Goal: Complete application form

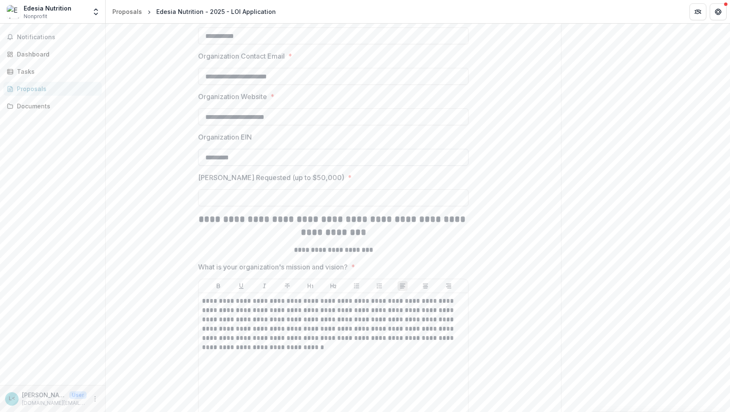
scroll to position [305, 0]
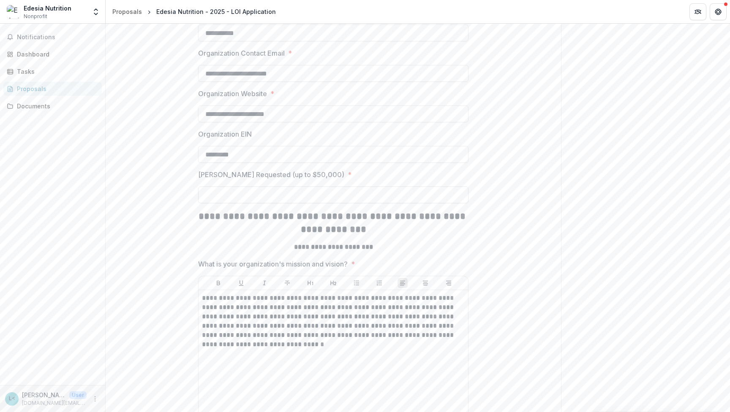
type input "**********"
click at [254, 203] on input "[PERSON_NAME] Requested (up to $50,000) *" at bounding box center [333, 195] width 270 height 17
type input "*******"
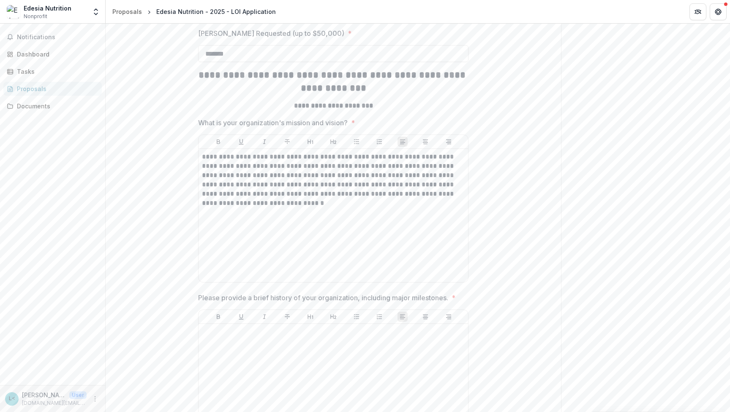
scroll to position [452, 0]
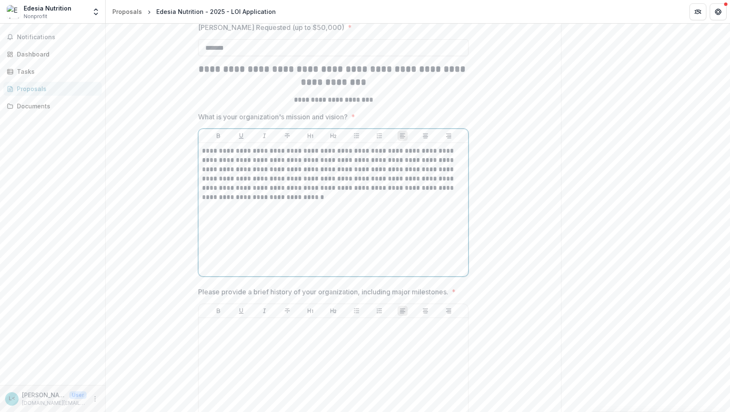
click at [303, 255] on div "**********" at bounding box center [333, 210] width 263 height 127
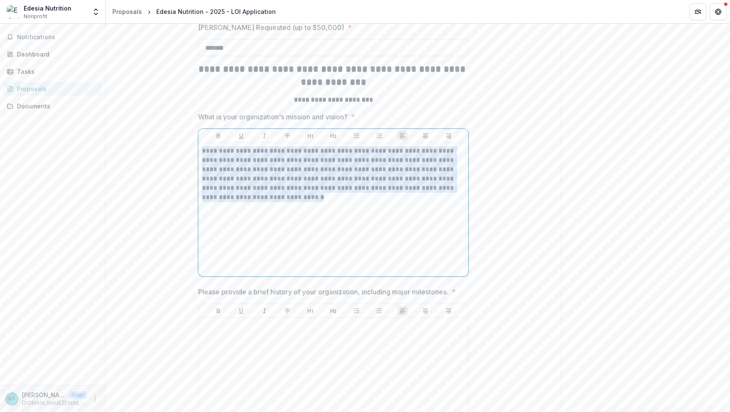
drag, startPoint x: 307, startPoint y: 250, endPoint x: 173, endPoint y: 191, distance: 146.5
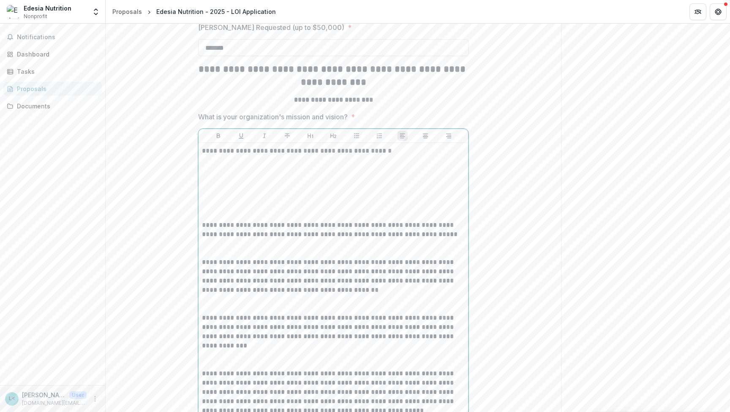
scroll to position [554, 0]
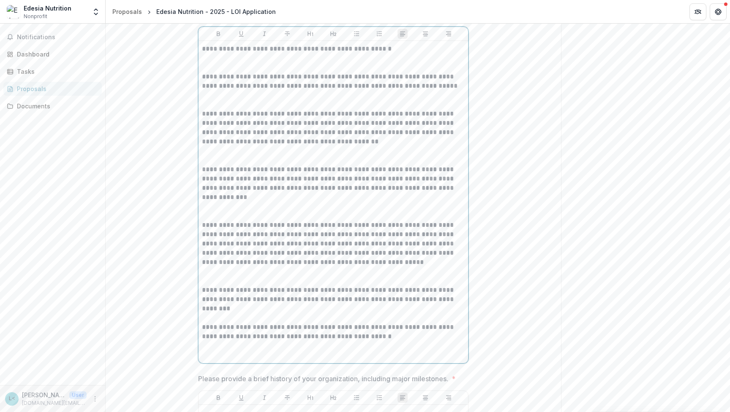
click at [215, 72] on p at bounding box center [333, 63] width 263 height 19
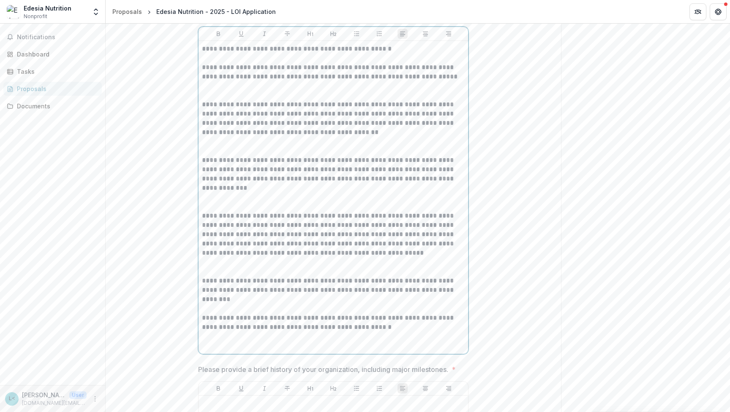
click at [213, 100] on p at bounding box center [333, 90] width 263 height 19
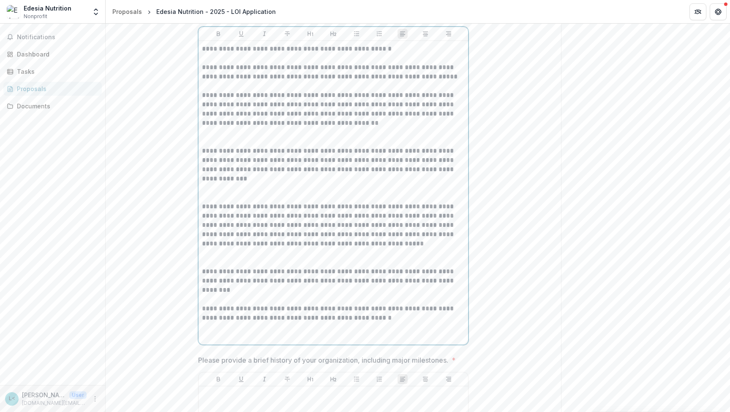
click at [217, 147] on p at bounding box center [333, 137] width 263 height 19
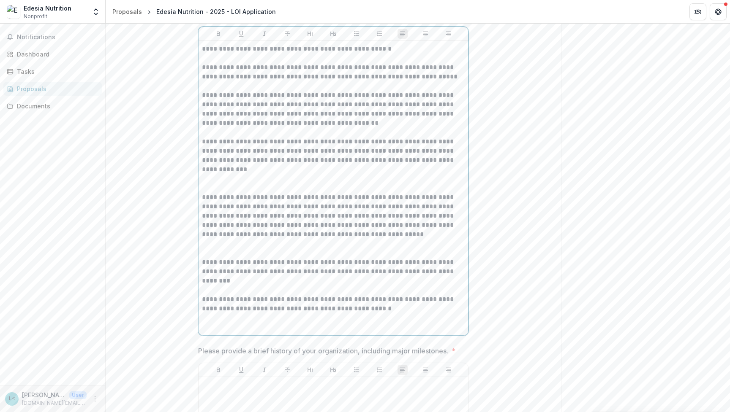
click at [222, 193] on p at bounding box center [333, 183] width 263 height 19
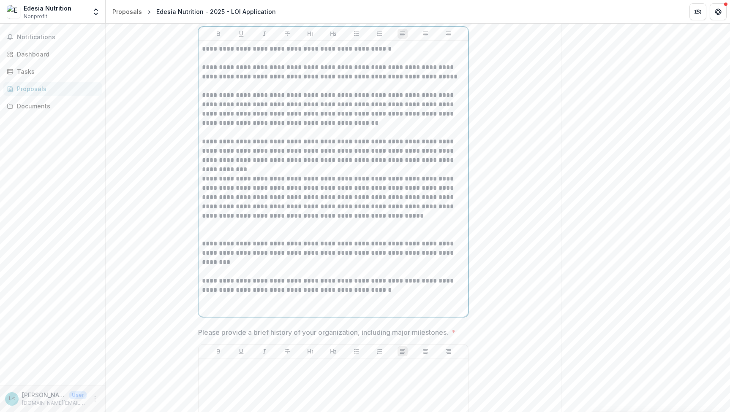
click at [221, 239] on p at bounding box center [333, 230] width 263 height 19
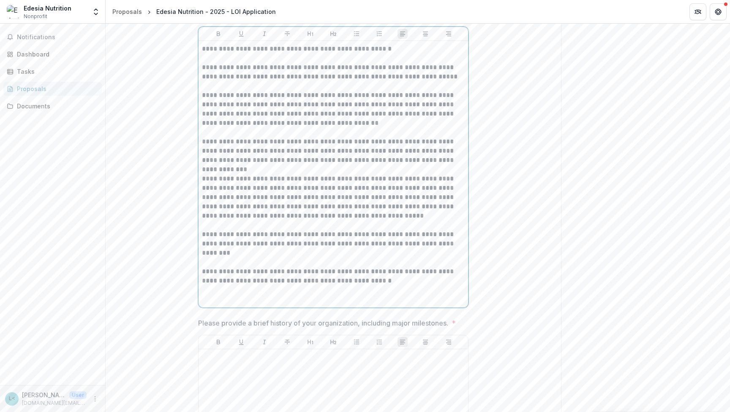
click at [231, 267] on p at bounding box center [333, 258] width 263 height 19
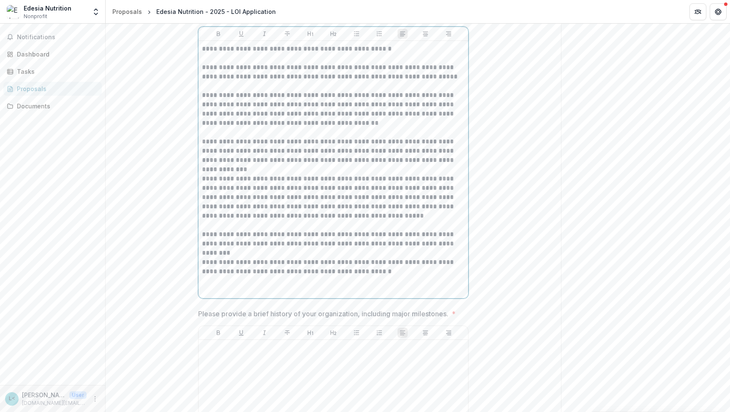
click at [218, 295] on p at bounding box center [333, 286] width 263 height 19
click at [268, 249] on p "**********" at bounding box center [333, 239] width 263 height 19
click at [284, 221] on p "**********" at bounding box center [333, 197] width 263 height 46
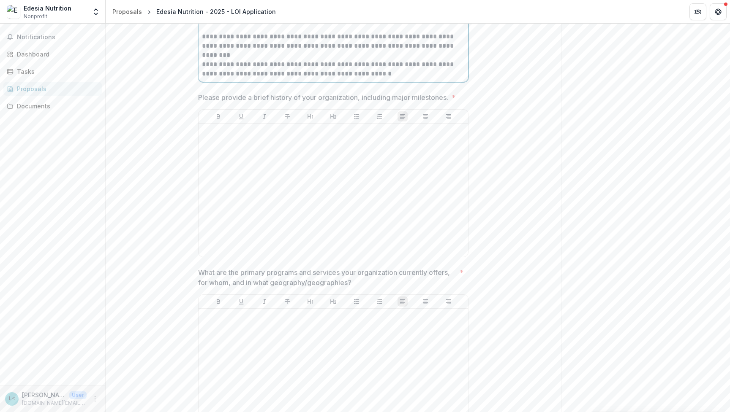
scroll to position [754, 0]
click at [239, 206] on div at bounding box center [333, 188] width 263 height 127
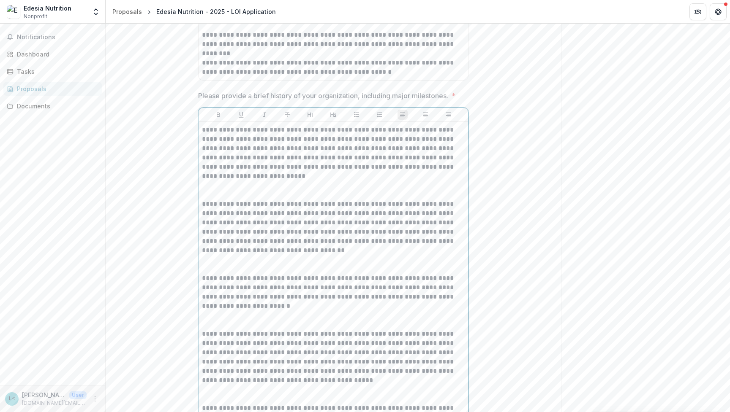
scroll to position [872, 0]
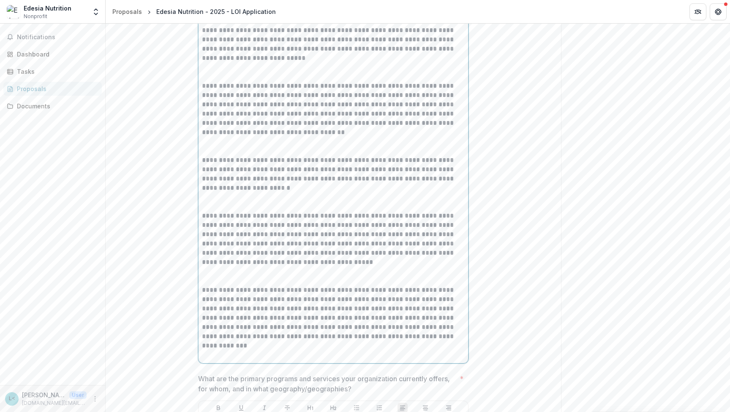
click at [216, 156] on p at bounding box center [333, 146] width 263 height 19
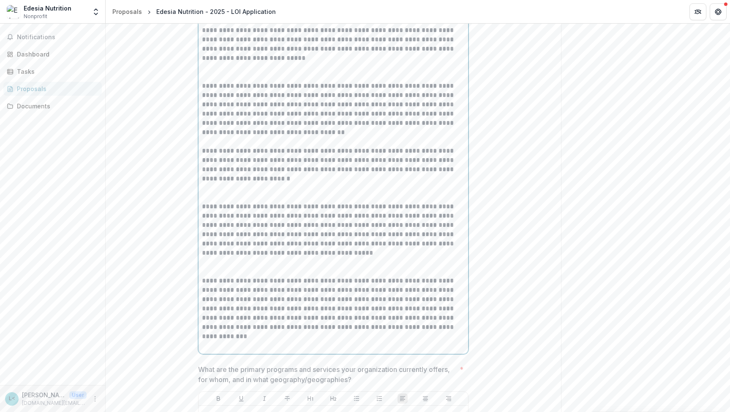
click at [208, 81] on p at bounding box center [333, 72] width 263 height 19
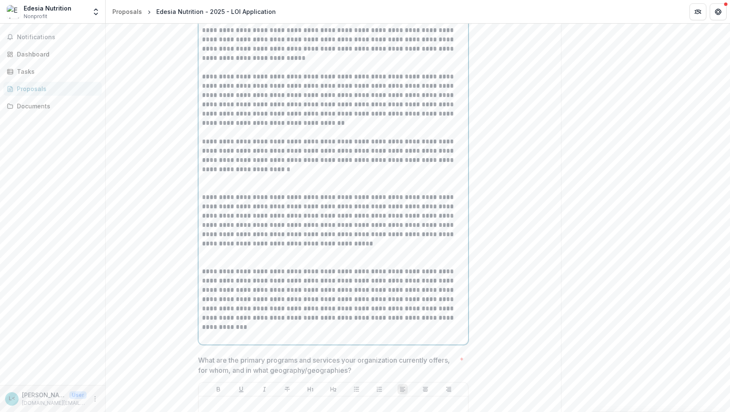
click at [228, 193] on p at bounding box center [333, 183] width 263 height 19
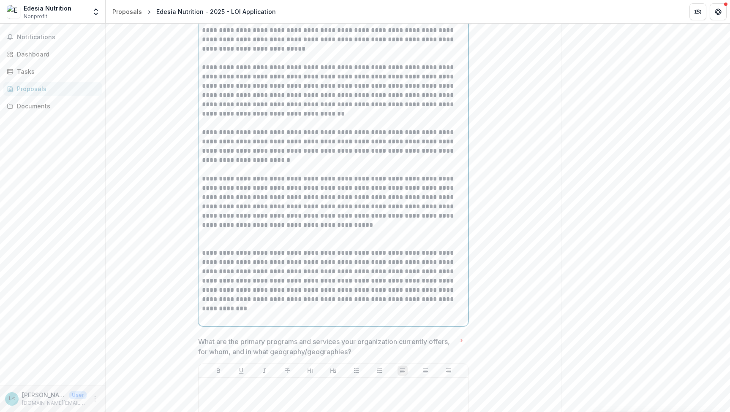
scroll to position [892, 0]
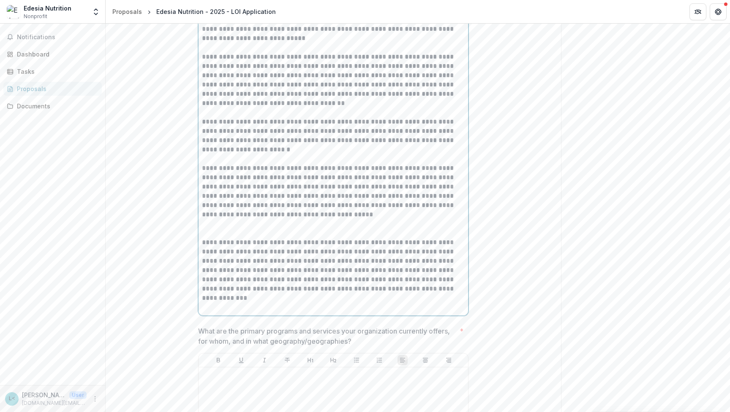
click at [207, 238] on p at bounding box center [333, 229] width 263 height 19
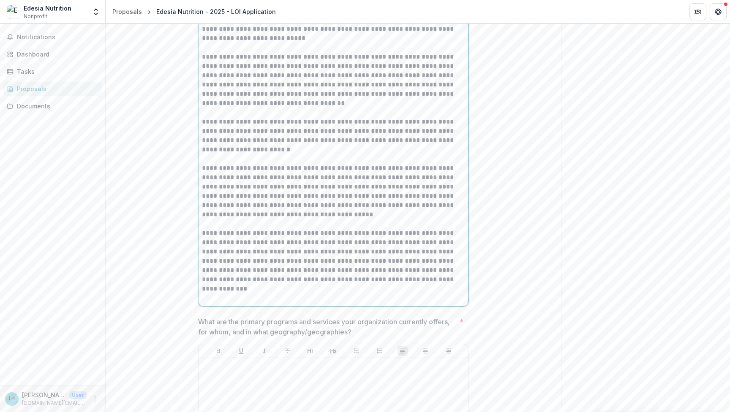
click at [213, 303] on p at bounding box center [333, 294] width 263 height 19
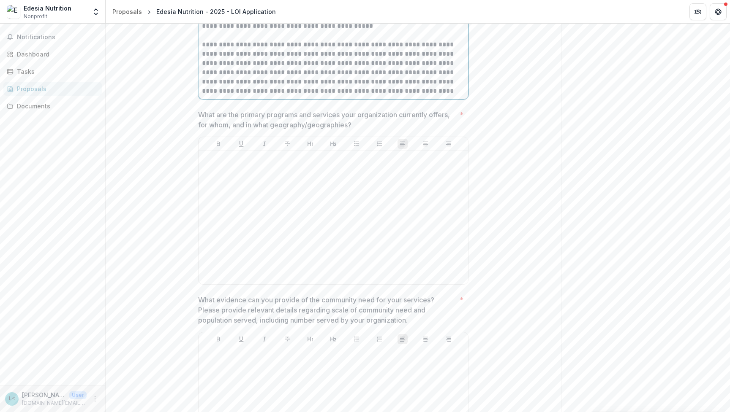
scroll to position [1101, 0]
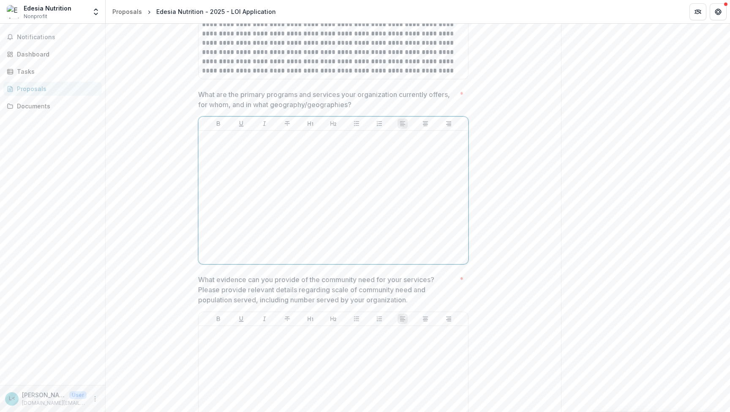
click at [222, 200] on div at bounding box center [333, 197] width 263 height 127
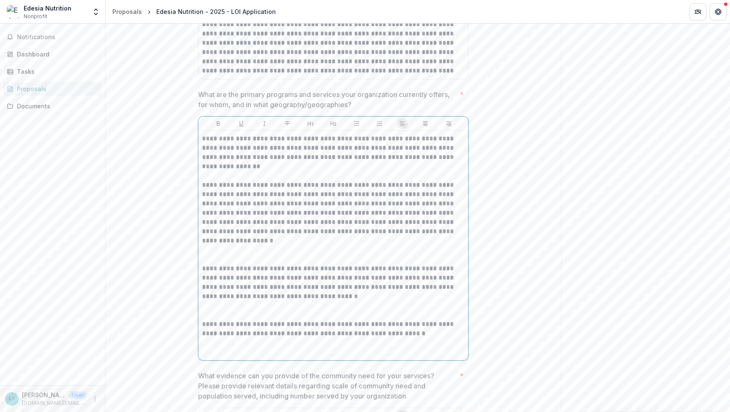
click at [223, 181] on p at bounding box center [333, 171] width 263 height 19
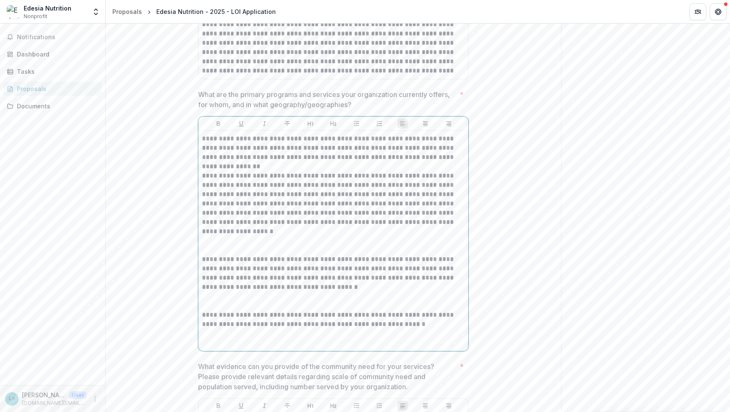
click at [220, 255] on p at bounding box center [333, 245] width 263 height 19
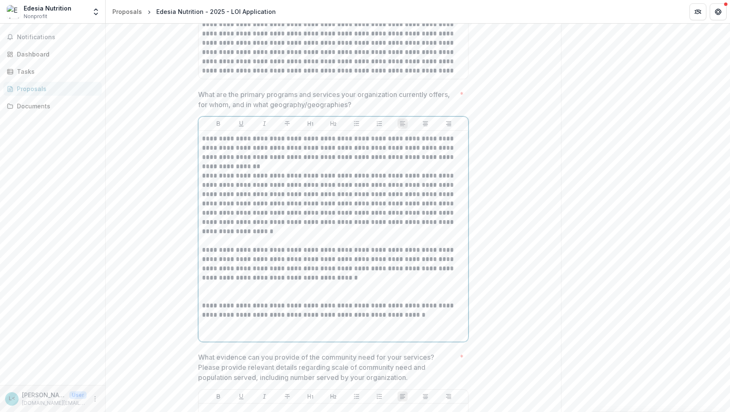
click at [219, 301] on p at bounding box center [333, 292] width 263 height 19
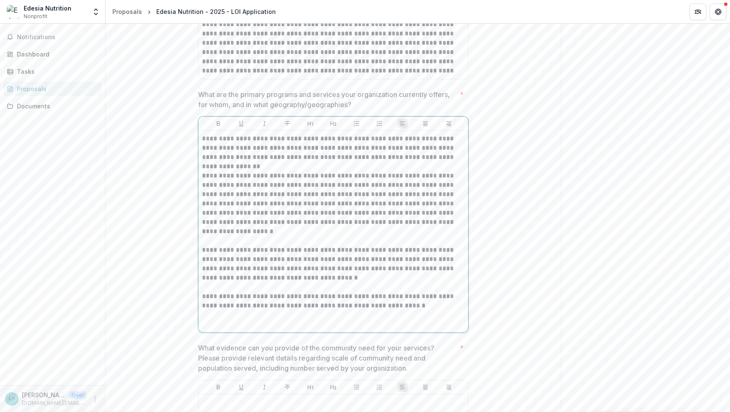
click at [217, 329] on p at bounding box center [333, 320] width 263 height 19
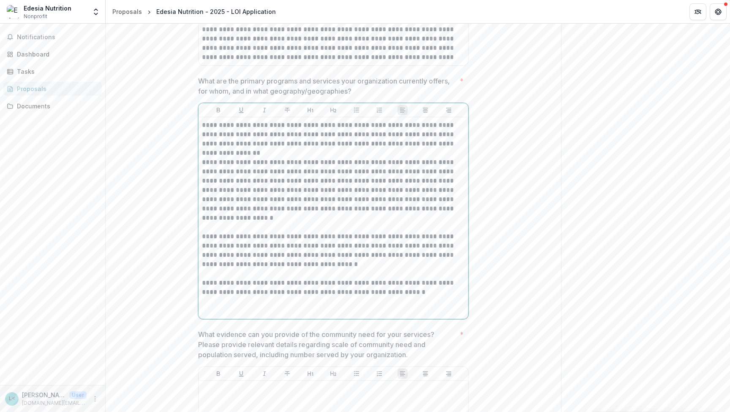
scroll to position [1146, 0]
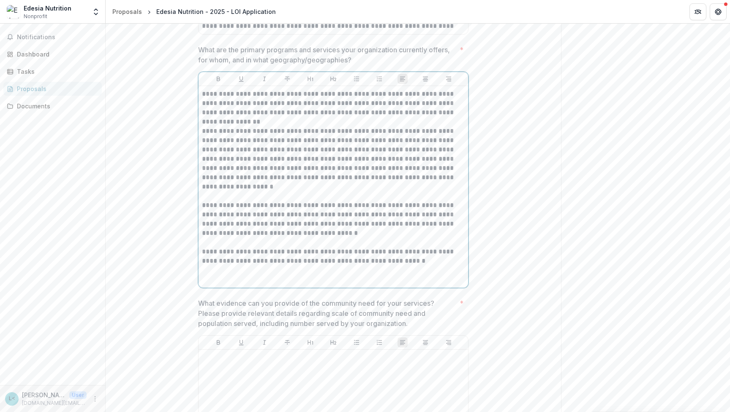
click at [203, 285] on p at bounding box center [333, 275] width 263 height 19
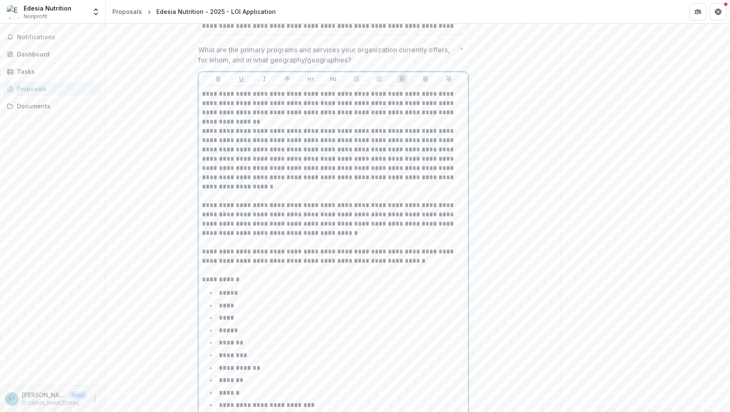
scroll to position [1196, 0]
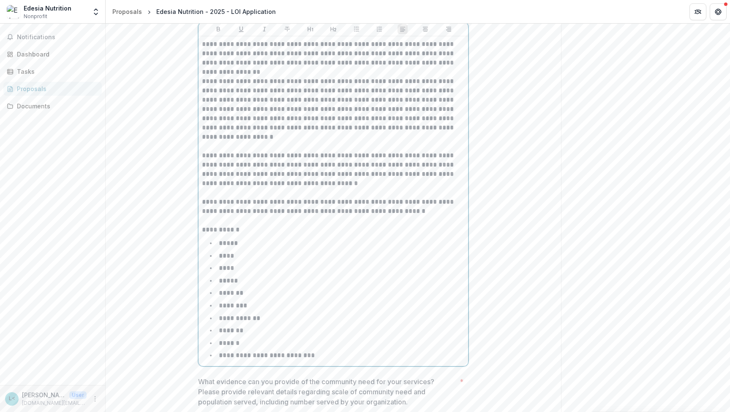
click at [202, 235] on p "**********" at bounding box center [333, 225] width 263 height 19
drag, startPoint x: 244, startPoint y: 282, endPoint x: 198, endPoint y: 282, distance: 45.6
click at [198, 282] on div "**********" at bounding box center [332, 201] width 269 height 330
click at [219, 247] on p "*****" at bounding box center [228, 243] width 19 height 6
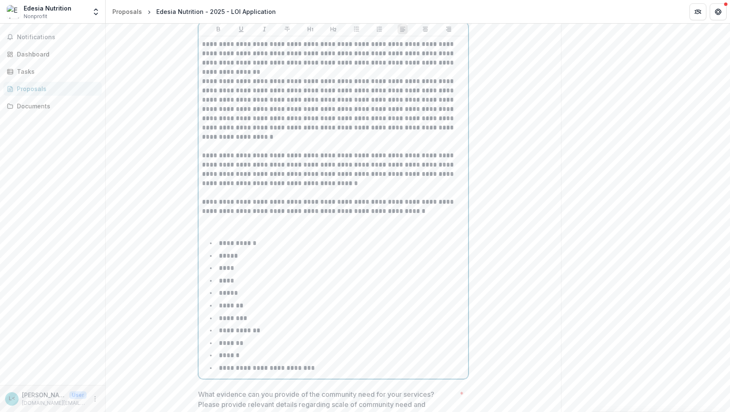
click at [219, 235] on p at bounding box center [333, 225] width 263 height 19
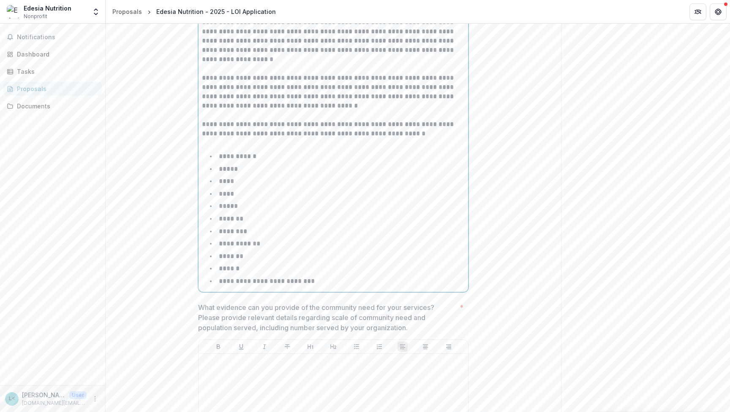
scroll to position [1274, 0]
click at [215, 147] on p "**********" at bounding box center [333, 133] width 263 height 28
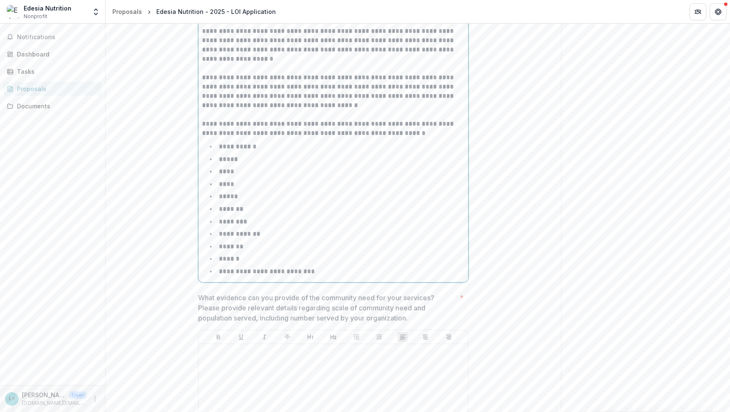
click at [319, 277] on li "**********" at bounding box center [338, 271] width 252 height 11
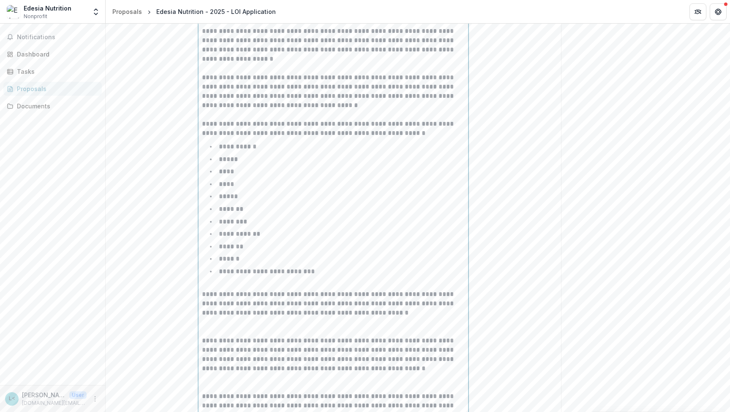
scroll to position [1426, 0]
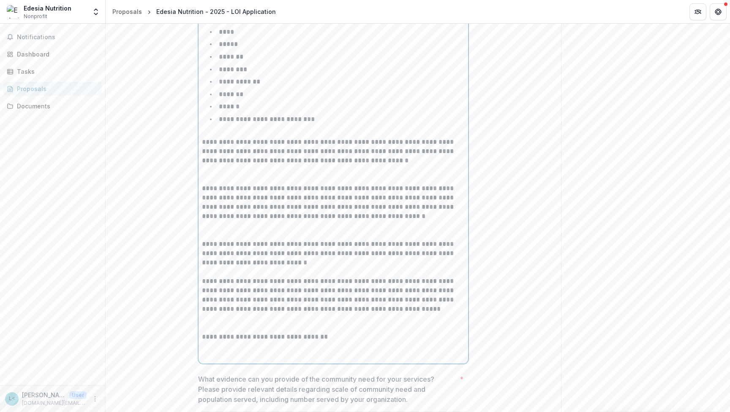
click at [207, 240] on p at bounding box center [333, 230] width 263 height 19
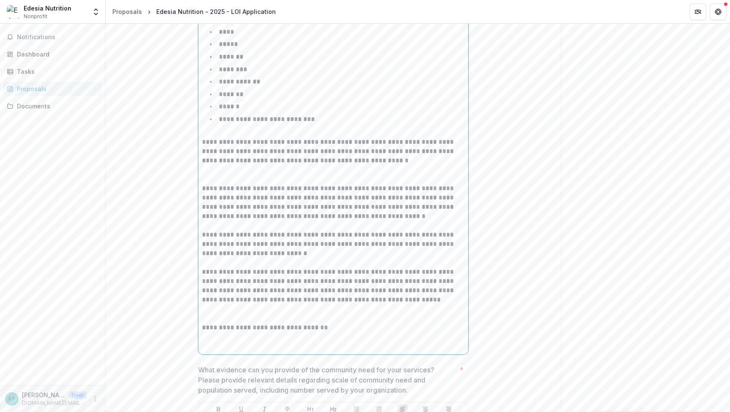
click at [207, 184] on p at bounding box center [333, 174] width 263 height 19
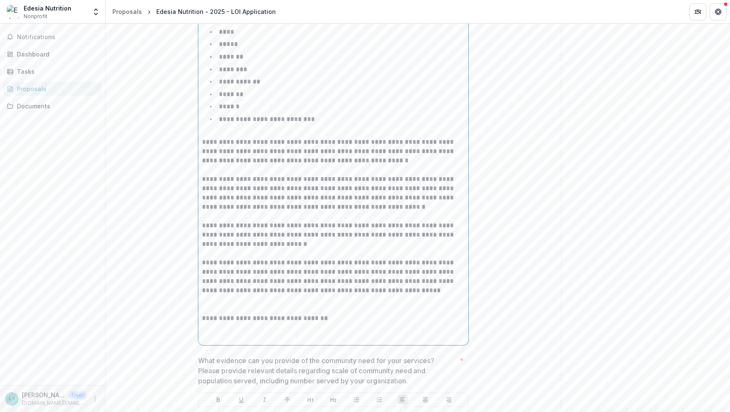
click at [204, 314] on p at bounding box center [333, 305] width 263 height 19
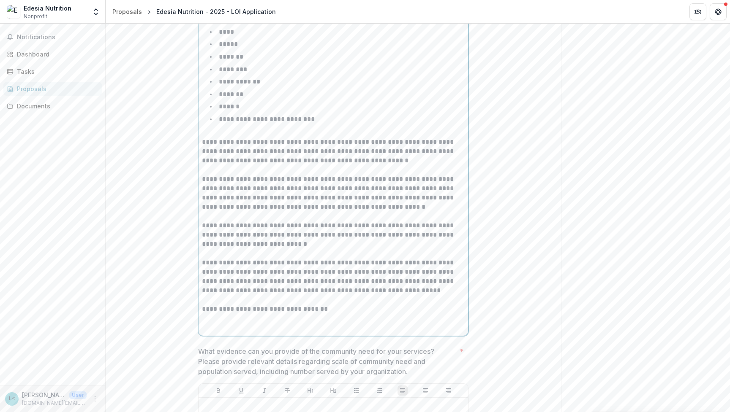
click at [212, 333] on p at bounding box center [333, 323] width 263 height 19
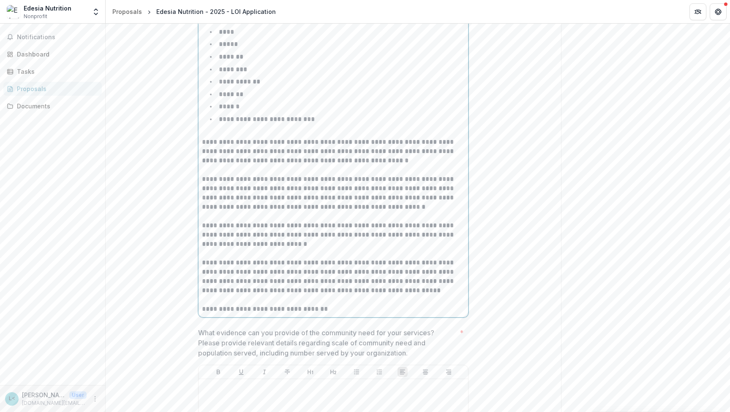
click at [269, 249] on p "**********" at bounding box center [333, 235] width 263 height 28
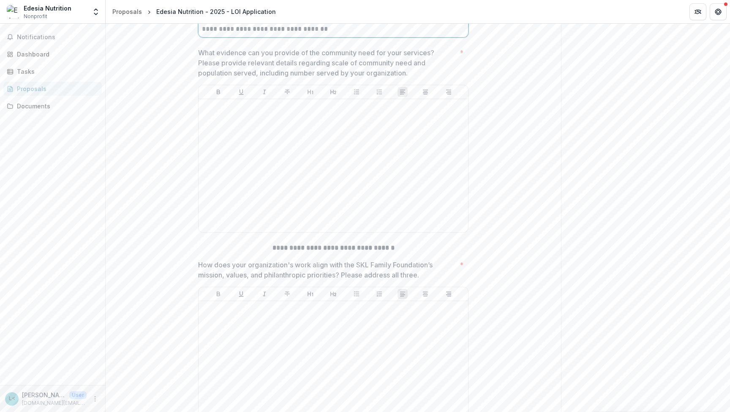
scroll to position [1714, 0]
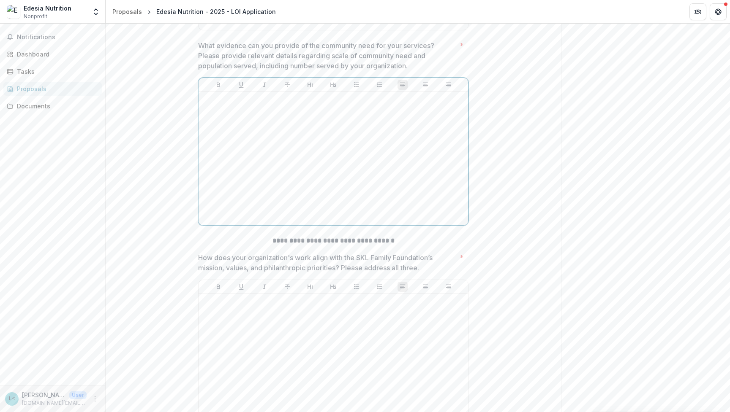
click at [228, 167] on div at bounding box center [333, 158] width 263 height 127
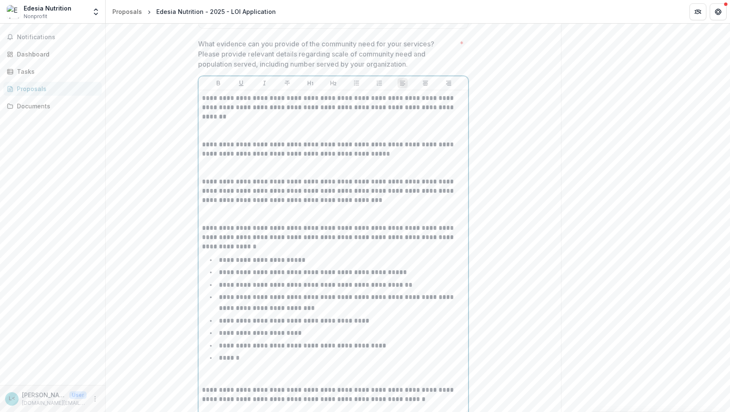
scroll to position [1713, 0]
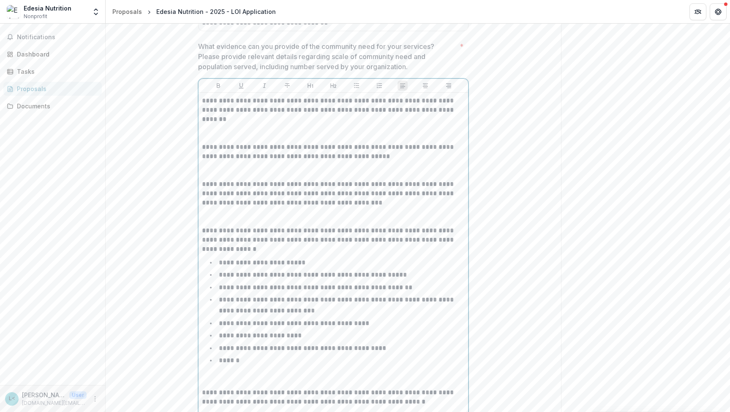
click at [210, 143] on p at bounding box center [333, 133] width 263 height 19
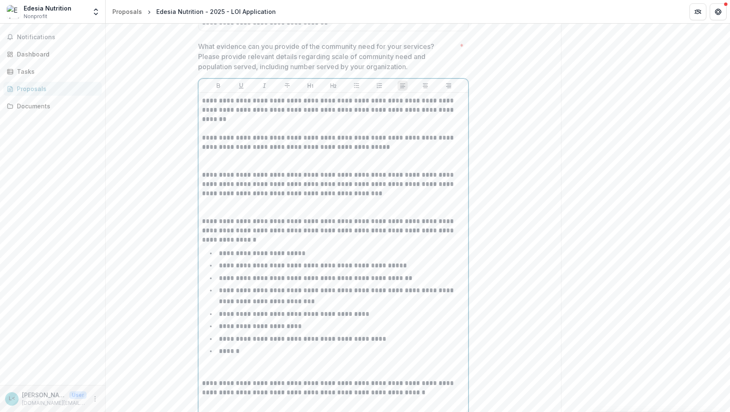
click at [203, 171] on p at bounding box center [333, 161] width 263 height 19
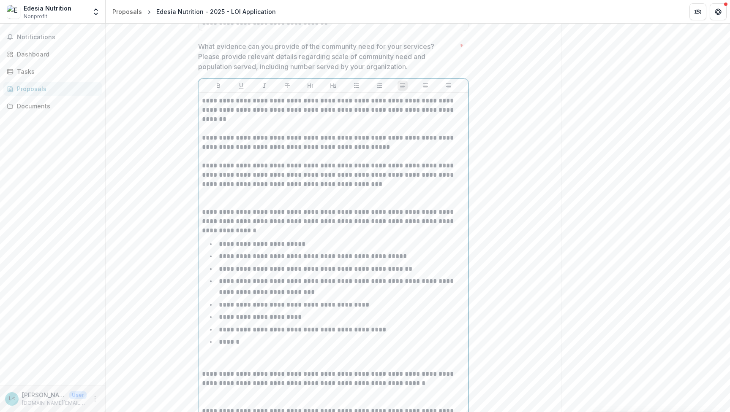
click at [203, 208] on p at bounding box center [333, 198] width 263 height 19
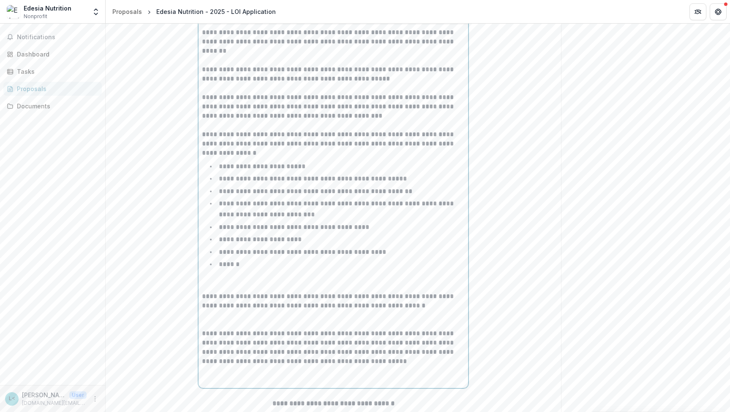
scroll to position [1805, 0]
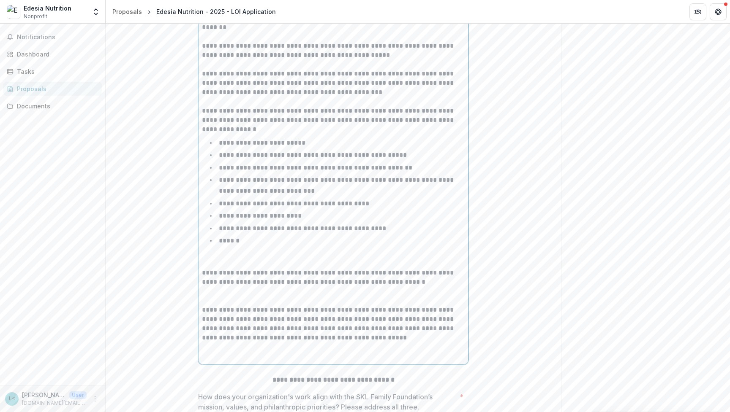
click at [210, 269] on p at bounding box center [333, 259] width 263 height 19
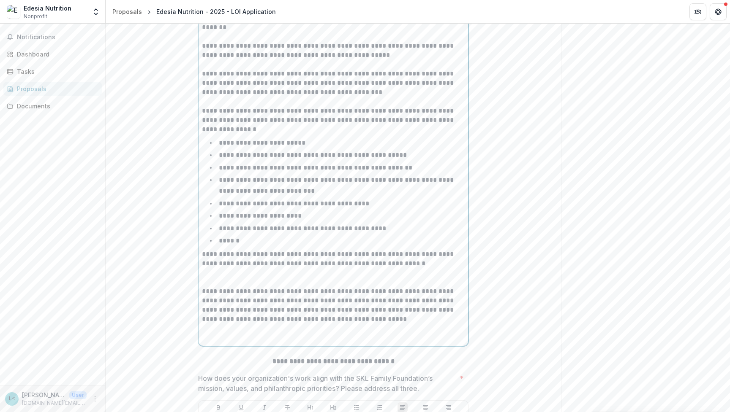
click at [210, 287] on p at bounding box center [333, 278] width 263 height 19
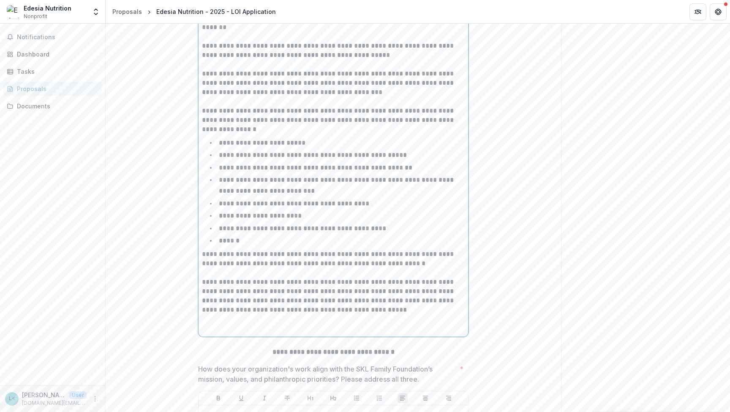
click at [214, 334] on p at bounding box center [333, 324] width 263 height 19
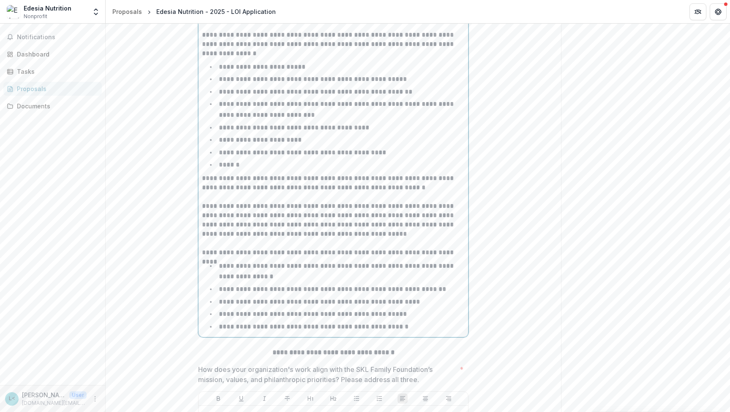
scroll to position [1888, 0]
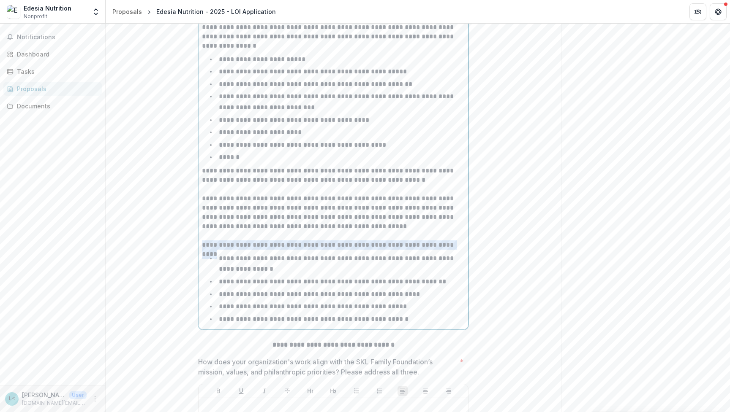
drag, startPoint x: 454, startPoint y: 295, endPoint x: 198, endPoint y: 298, distance: 255.4
click at [198, 298] on div "**********" at bounding box center [332, 123] width 269 height 413
click at [215, 275] on li "**********" at bounding box center [338, 264] width 252 height 22
paste div
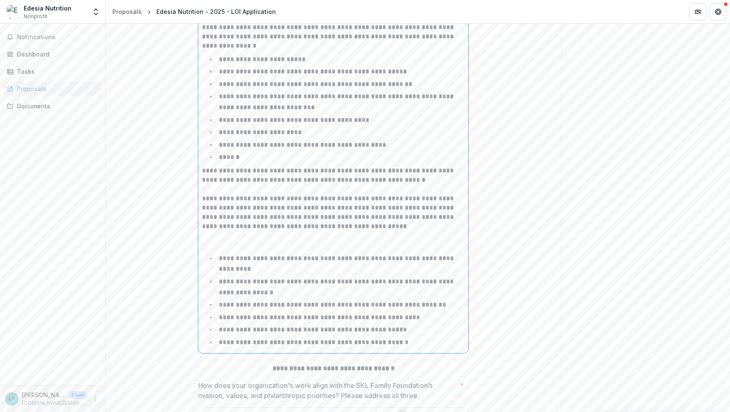
click at [206, 250] on p at bounding box center [333, 240] width 263 height 19
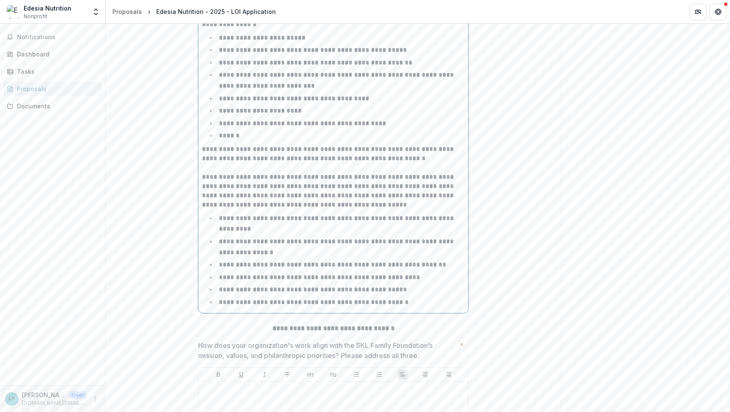
scroll to position [1929, 0]
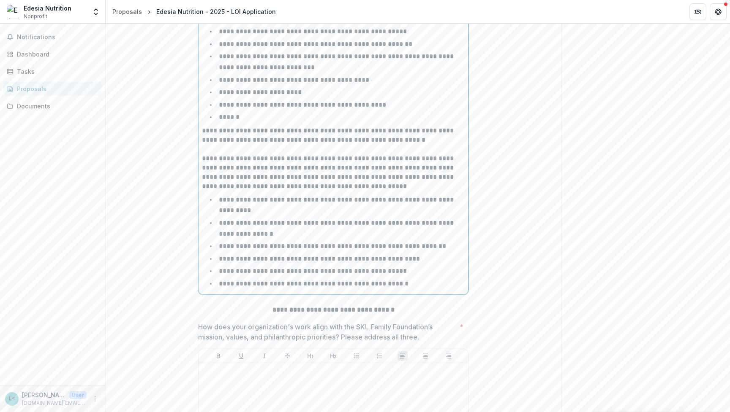
click at [406, 290] on li "**********" at bounding box center [338, 284] width 252 height 11
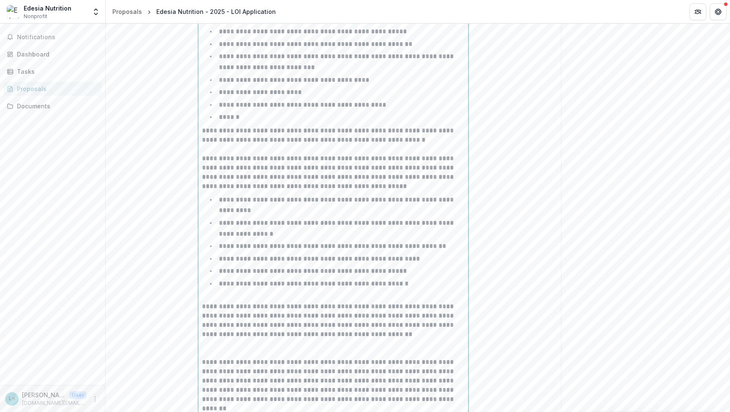
scroll to position [2027, 0]
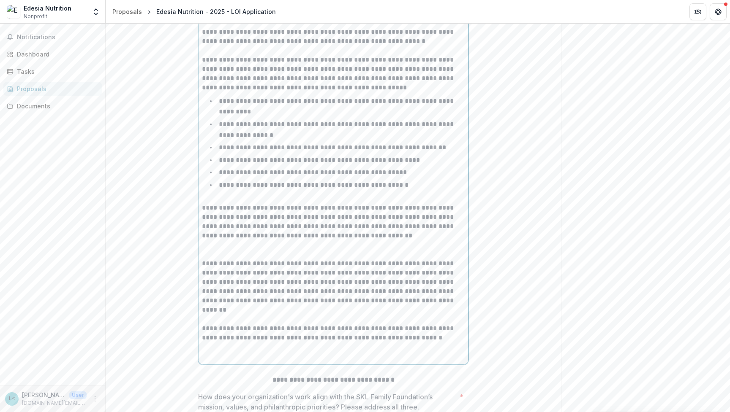
click at [262, 259] on p at bounding box center [333, 250] width 263 height 19
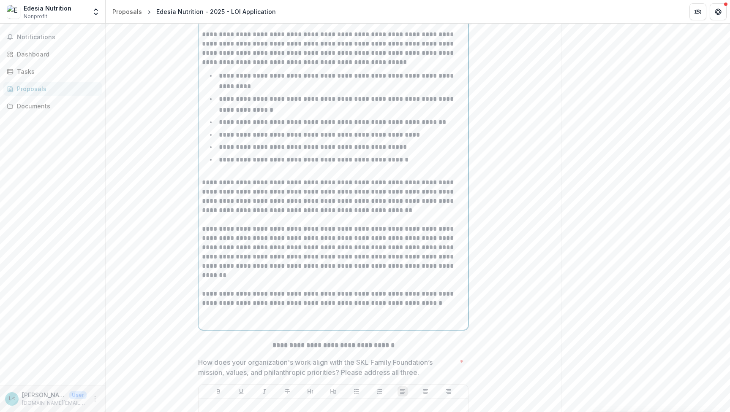
scroll to position [2056, 0]
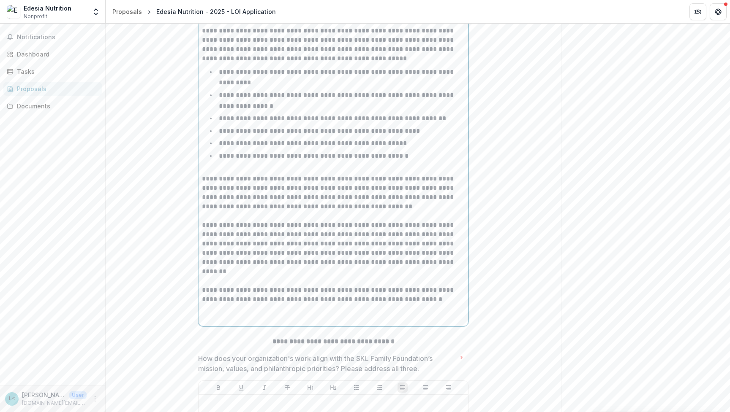
click at [210, 286] on p at bounding box center [333, 276] width 263 height 19
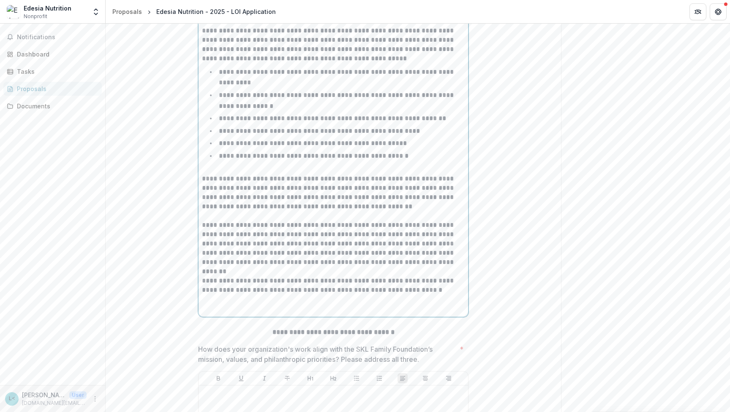
click at [205, 314] on p at bounding box center [333, 304] width 263 height 19
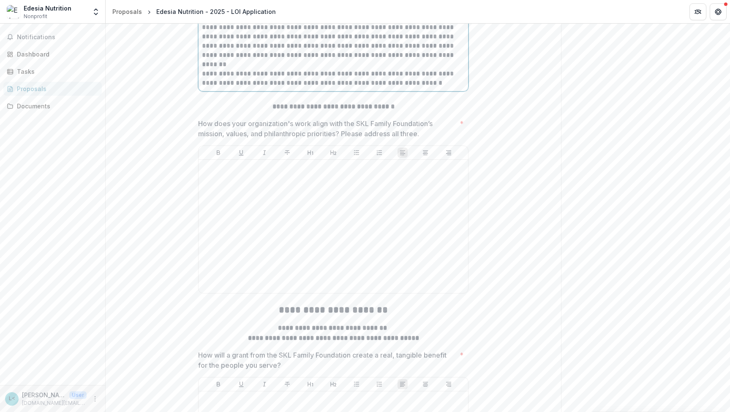
scroll to position [2267, 0]
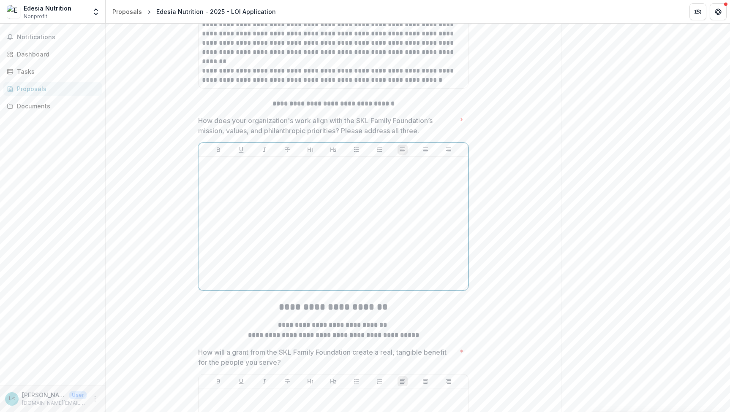
click at [310, 236] on div at bounding box center [333, 223] width 263 height 127
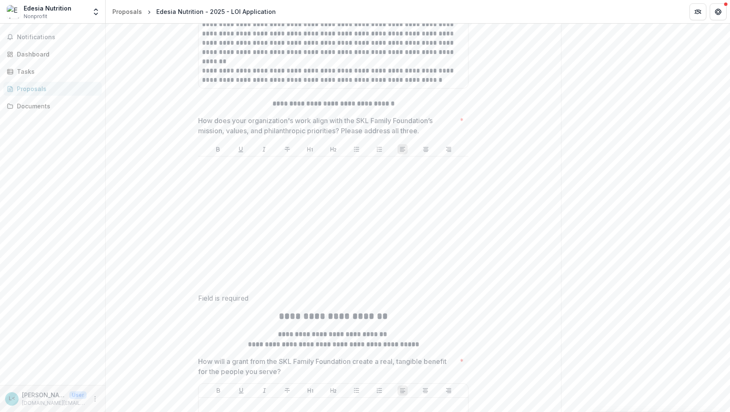
click at [247, 221] on div at bounding box center [332, 223] width 263 height 127
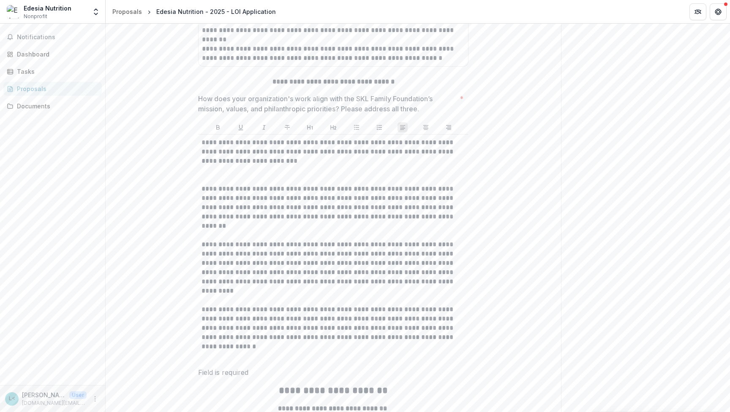
click at [232, 184] on p at bounding box center [332, 175] width 263 height 19
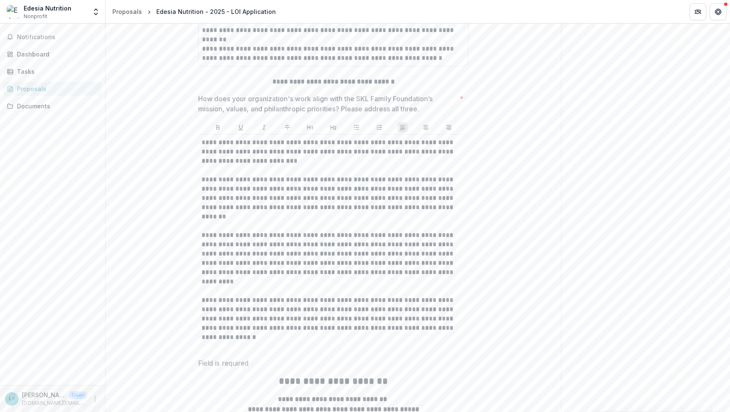
click at [223, 231] on p at bounding box center [332, 221] width 263 height 19
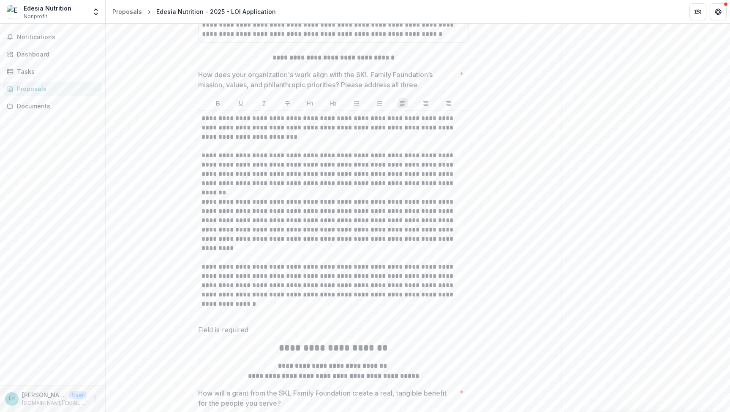
scroll to position [2329, 0]
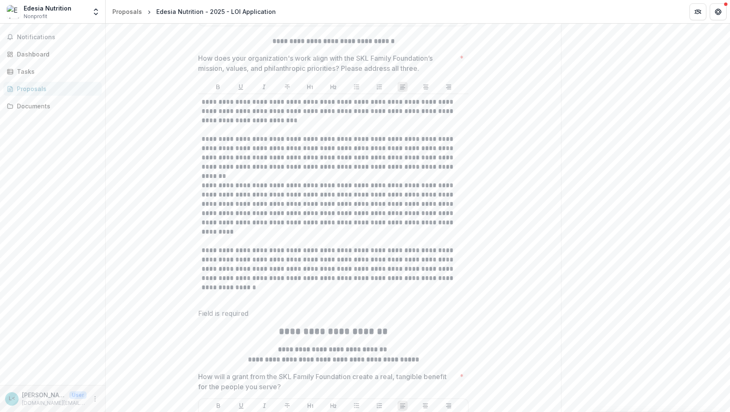
click at [212, 246] on p at bounding box center [332, 237] width 263 height 19
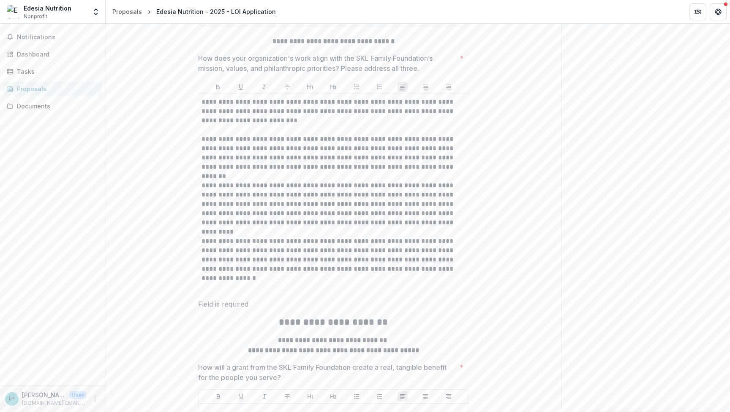
click at [216, 293] on p at bounding box center [332, 283] width 263 height 19
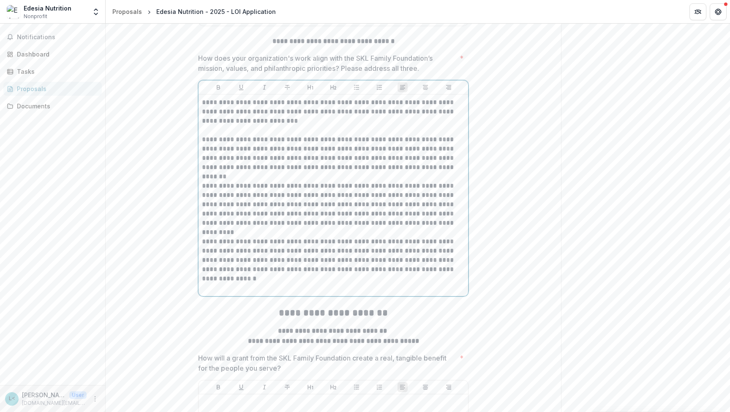
click at [226, 293] on p at bounding box center [333, 283] width 263 height 19
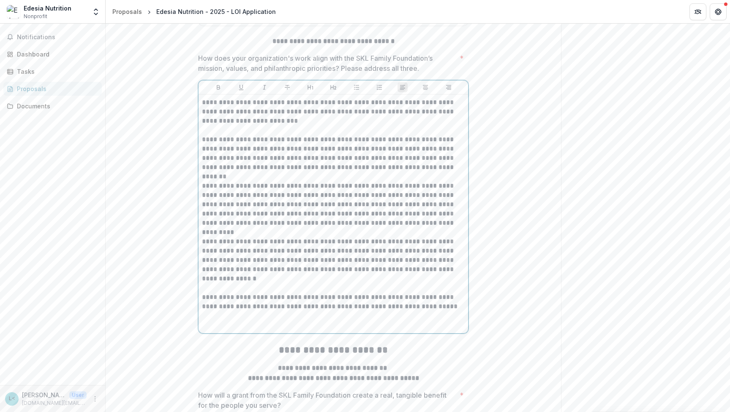
click at [216, 312] on p "**********" at bounding box center [333, 292] width 263 height 37
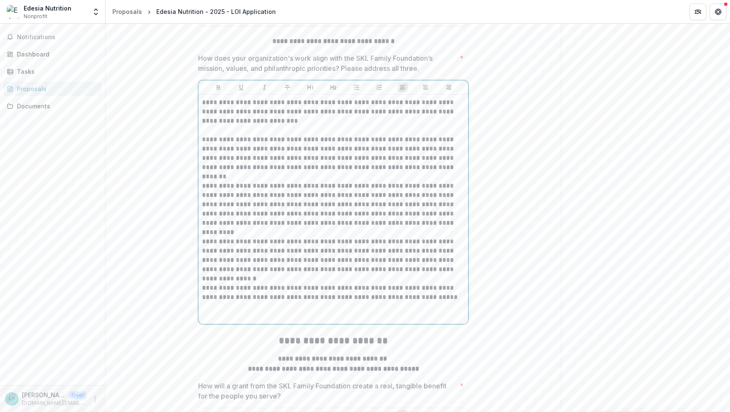
click at [222, 321] on p at bounding box center [333, 311] width 263 height 19
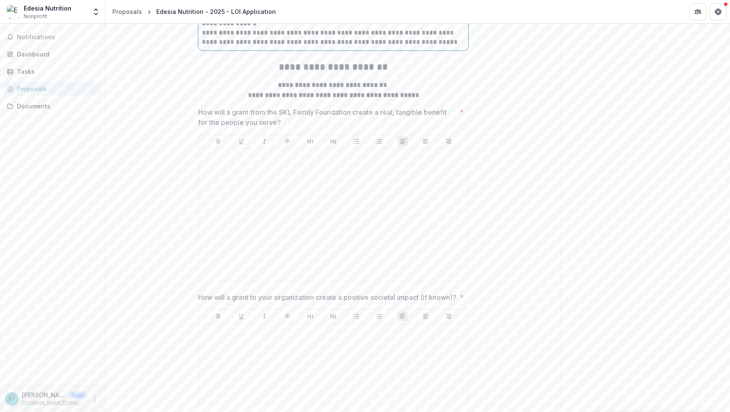
scroll to position [2589, 0]
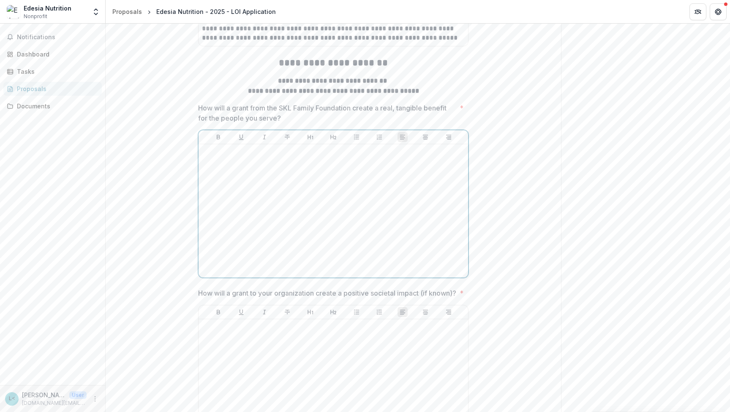
click at [227, 219] on div at bounding box center [333, 211] width 263 height 127
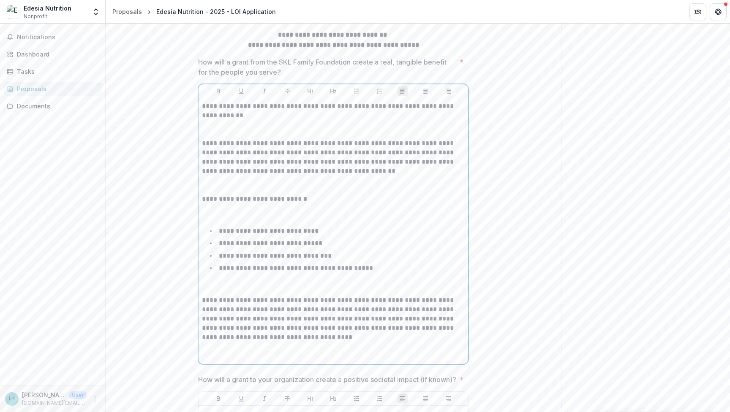
click at [212, 195] on p at bounding box center [333, 185] width 263 height 19
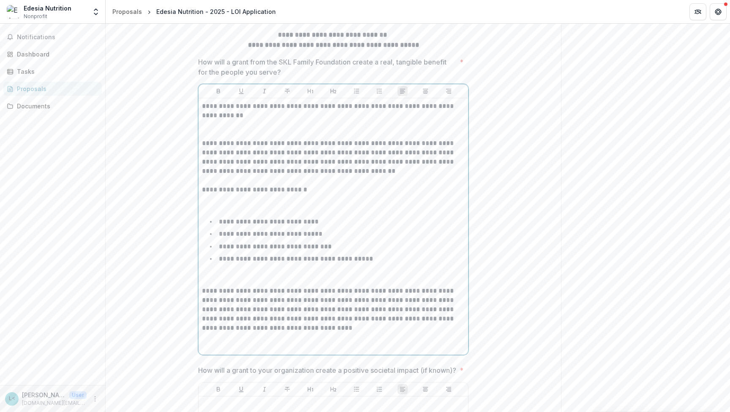
click at [210, 139] on p at bounding box center [333, 129] width 263 height 19
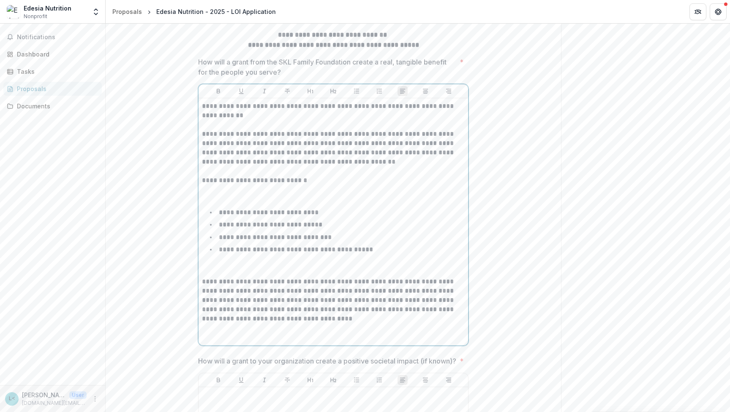
click at [221, 204] on p at bounding box center [333, 194] width 263 height 19
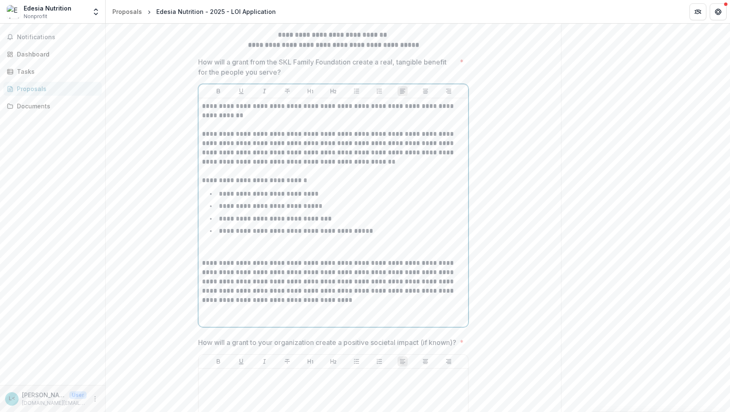
click at [213, 259] on p at bounding box center [333, 249] width 263 height 19
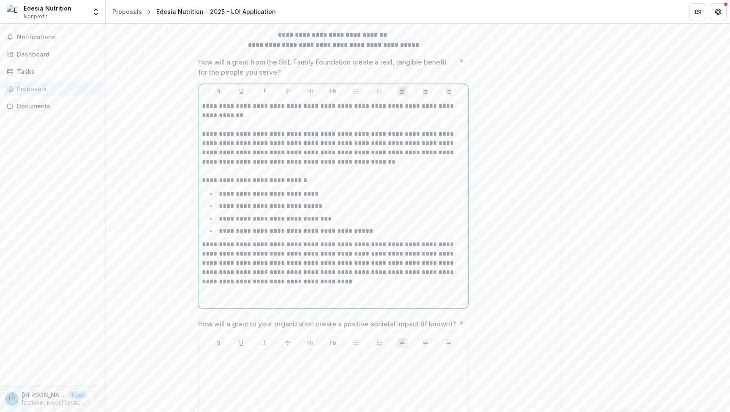
click at [220, 305] on p at bounding box center [333, 296] width 263 height 19
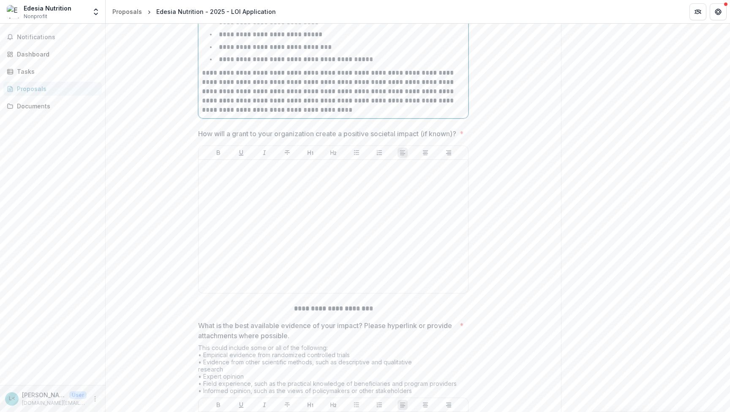
scroll to position [2811, 0]
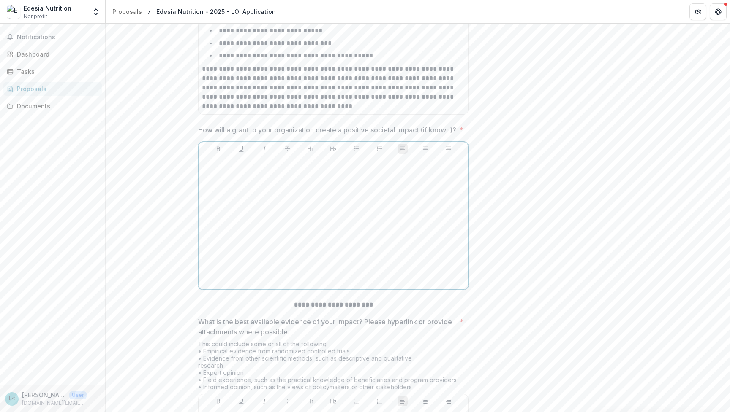
click at [205, 233] on div at bounding box center [333, 223] width 263 height 127
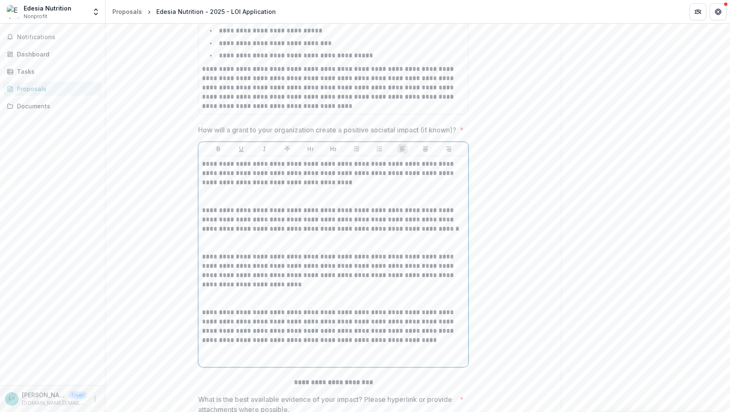
scroll to position [2824, 0]
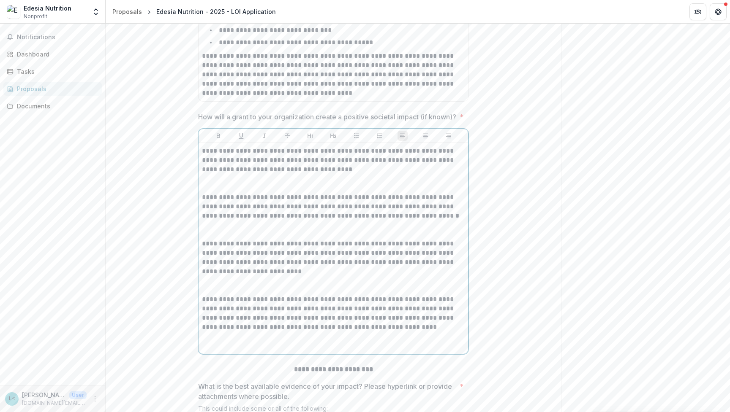
click at [207, 193] on p at bounding box center [333, 183] width 263 height 19
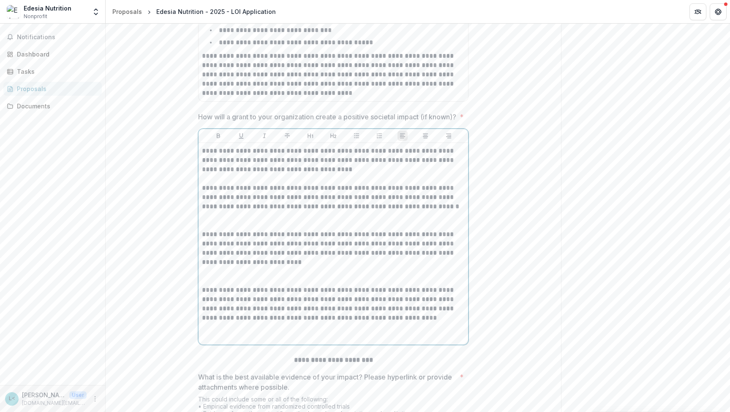
click at [210, 230] on p at bounding box center [333, 221] width 263 height 19
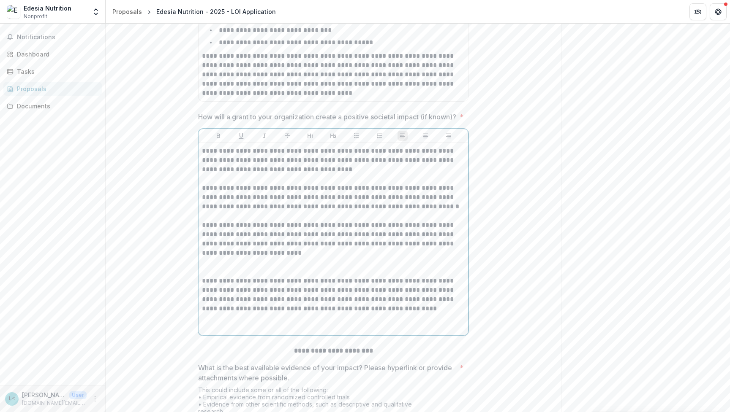
click at [211, 277] on p at bounding box center [333, 267] width 263 height 19
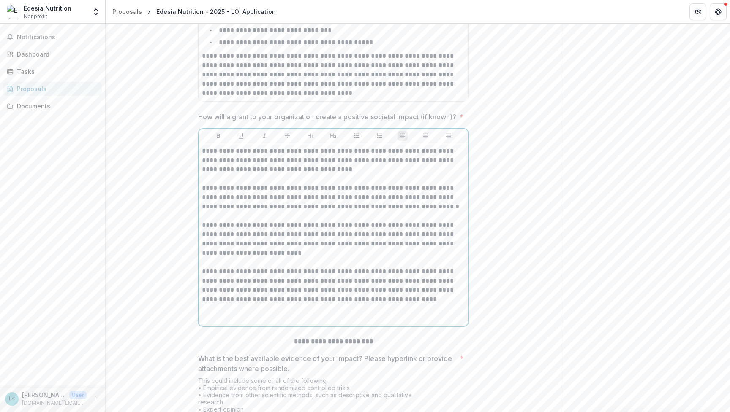
click at [216, 323] on p at bounding box center [333, 313] width 263 height 19
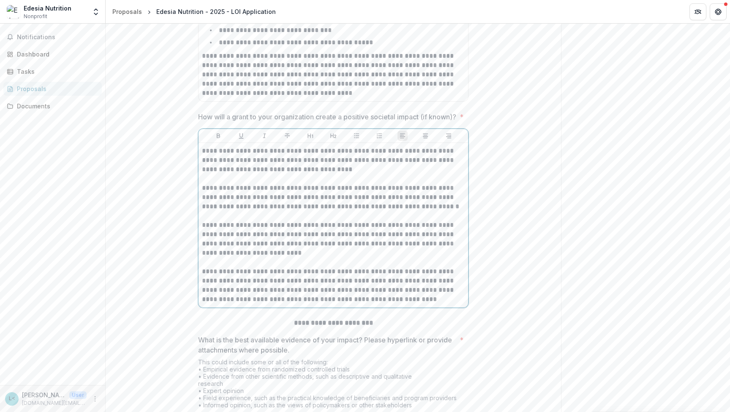
click at [308, 258] on p "**********" at bounding box center [333, 239] width 263 height 37
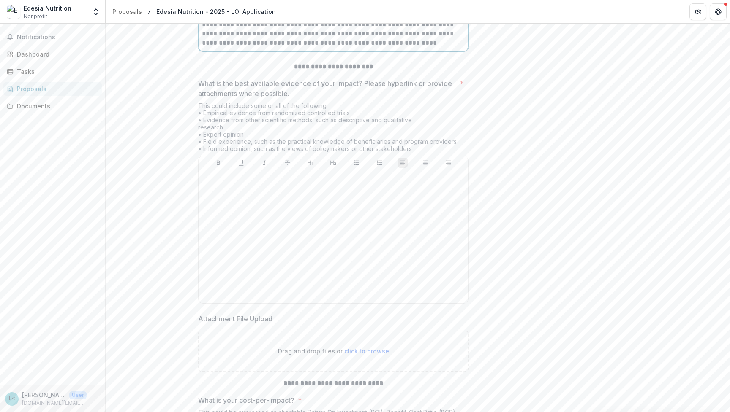
scroll to position [3082, 0]
click at [233, 243] on div at bounding box center [333, 235] width 263 height 127
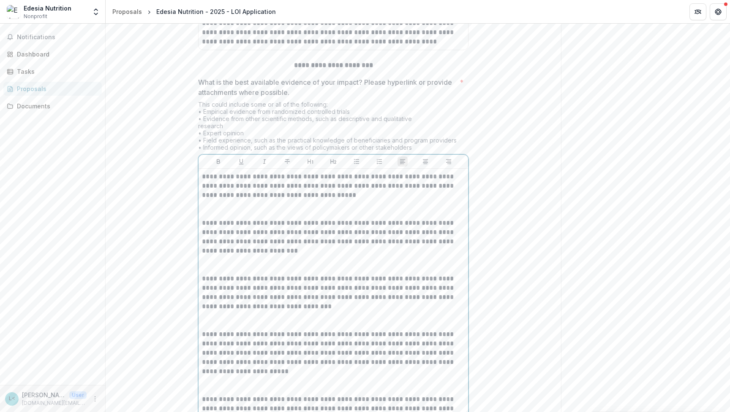
scroll to position [3275, 0]
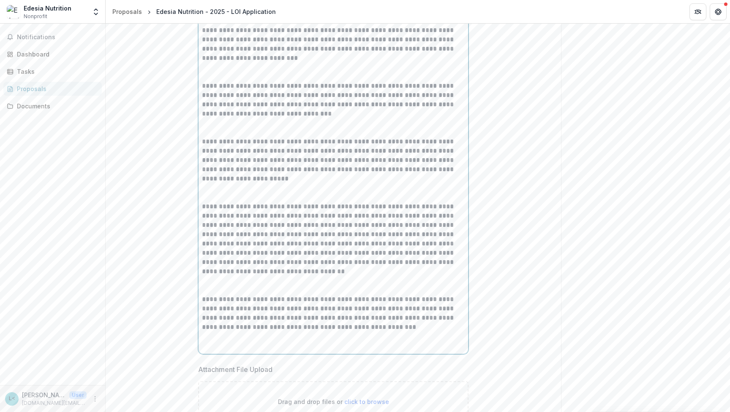
click at [206, 202] on p at bounding box center [333, 193] width 263 height 19
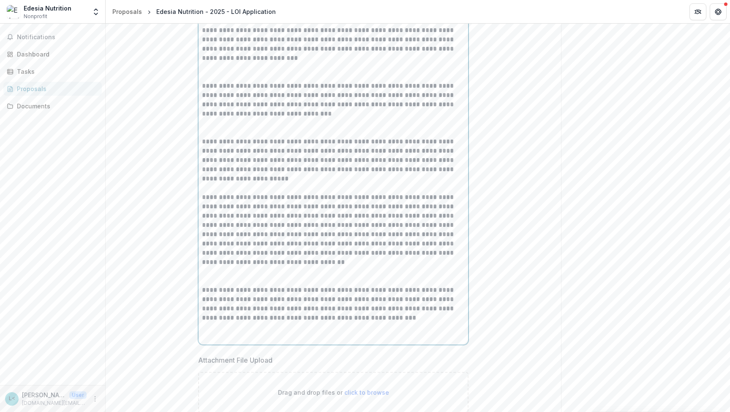
click at [213, 137] on p at bounding box center [333, 128] width 263 height 19
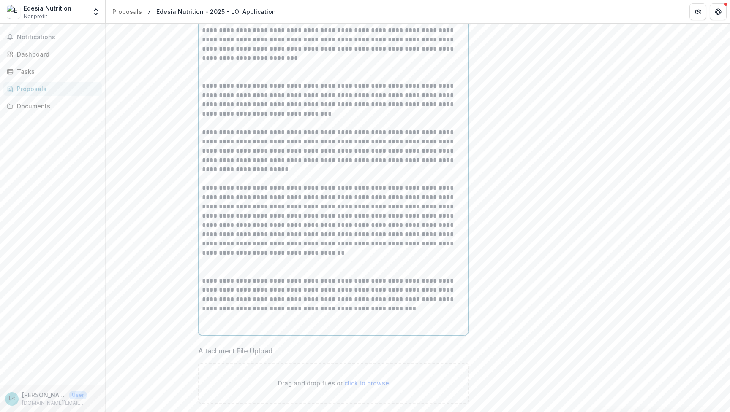
drag, startPoint x: 221, startPoint y: 135, endPoint x: 221, endPoint y: 130, distance: 5.5
click at [221, 81] on p at bounding box center [333, 72] width 263 height 19
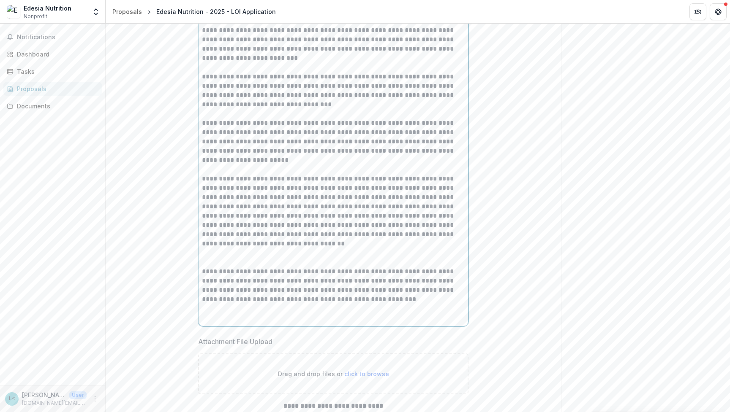
drag, startPoint x: 221, startPoint y: 81, endPoint x: 221, endPoint y: 73, distance: 7.2
click at [221, 26] on p at bounding box center [333, 16] width 263 height 19
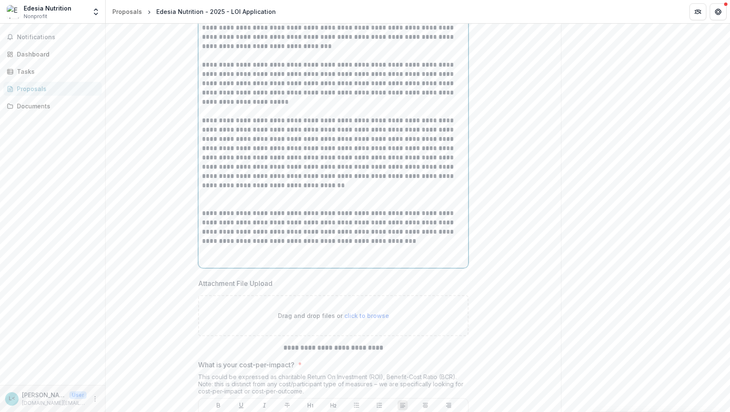
scroll to position [3358, 0]
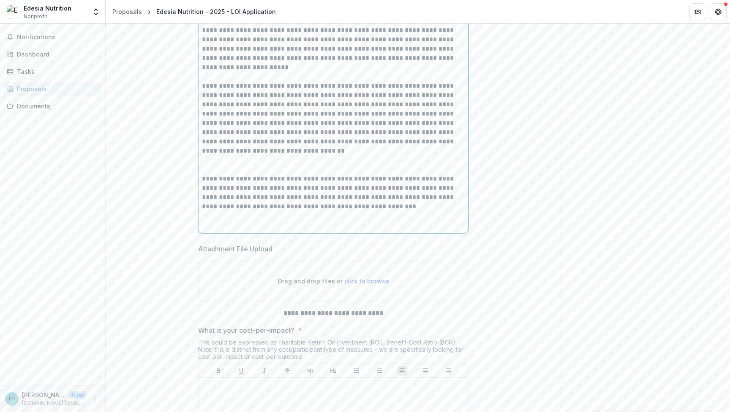
click at [216, 174] on p at bounding box center [333, 165] width 263 height 19
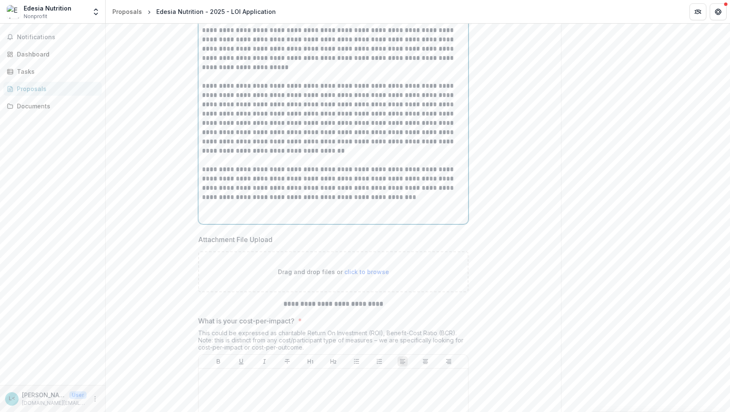
click at [212, 221] on p at bounding box center [333, 211] width 263 height 19
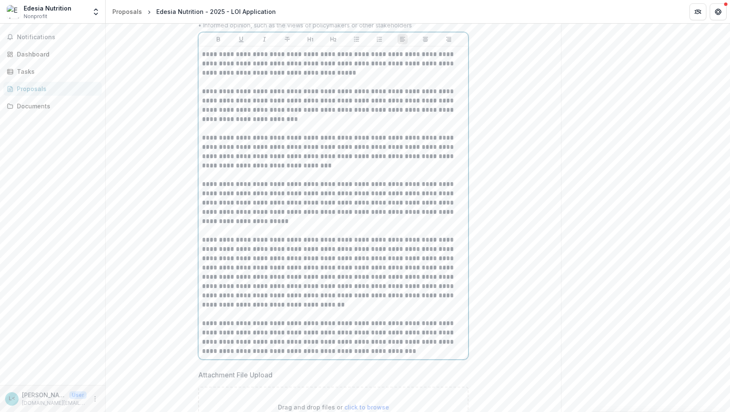
scroll to position [3205, 0]
click at [414, 225] on p "**********" at bounding box center [333, 202] width 263 height 46
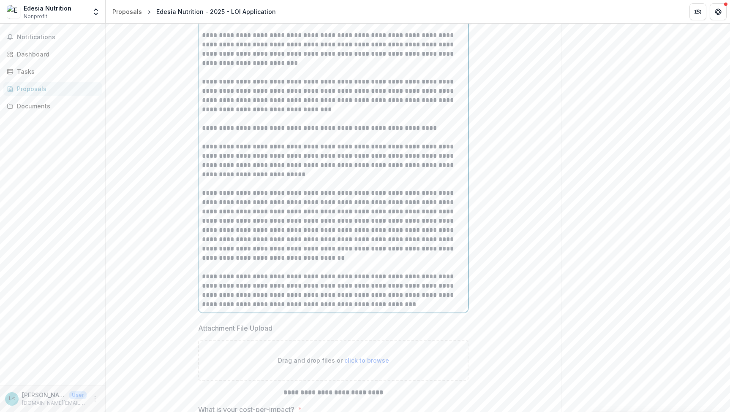
scroll to position [3263, 0]
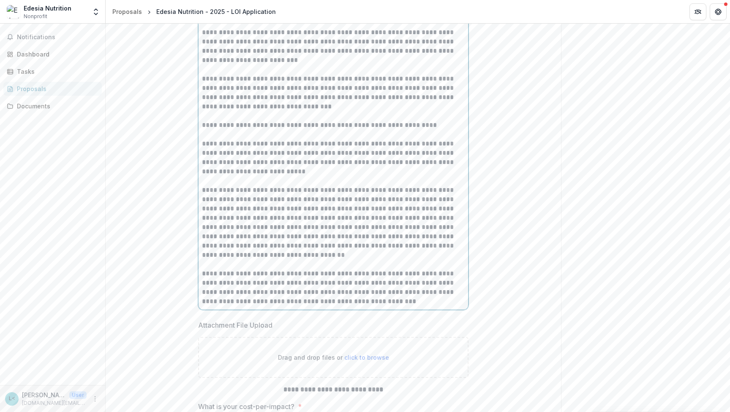
click at [319, 260] on p "**********" at bounding box center [333, 223] width 263 height 74
click at [317, 260] on p "**********" at bounding box center [333, 223] width 263 height 74
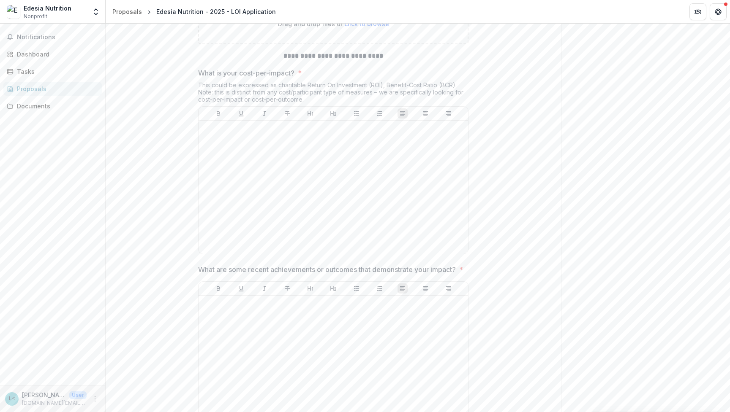
scroll to position [3612, 0]
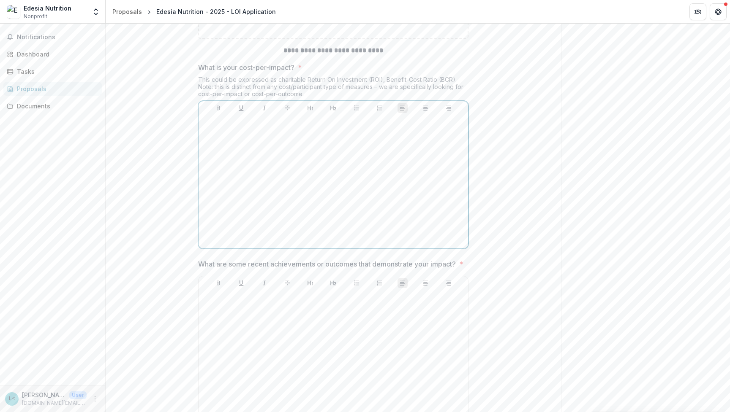
click at [229, 193] on div at bounding box center [333, 182] width 263 height 127
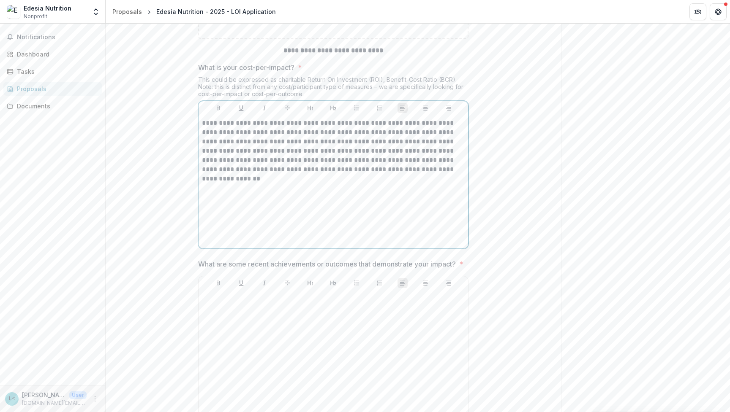
click at [389, 174] on p "**********" at bounding box center [333, 147] width 263 height 56
click at [439, 174] on p "**********" at bounding box center [333, 147] width 263 height 56
click at [385, 245] on div "**********" at bounding box center [333, 182] width 263 height 127
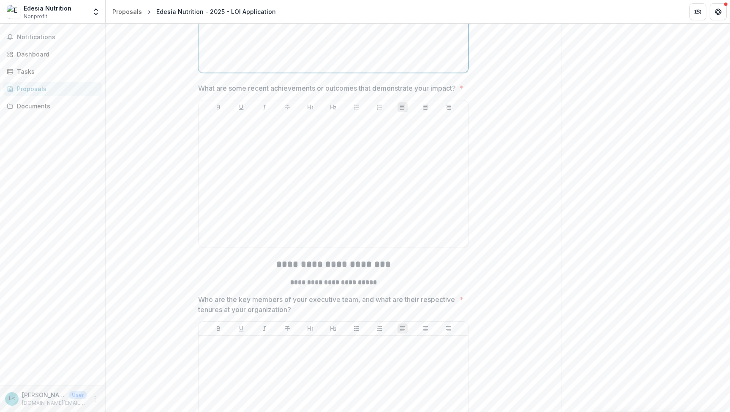
scroll to position [3798, 0]
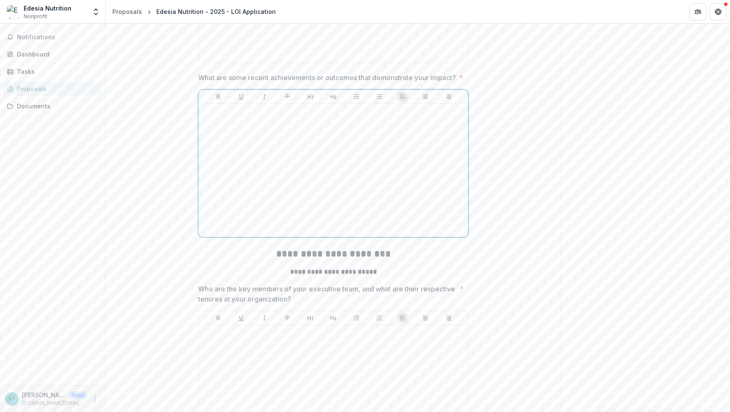
click at [259, 203] on div at bounding box center [333, 170] width 263 height 127
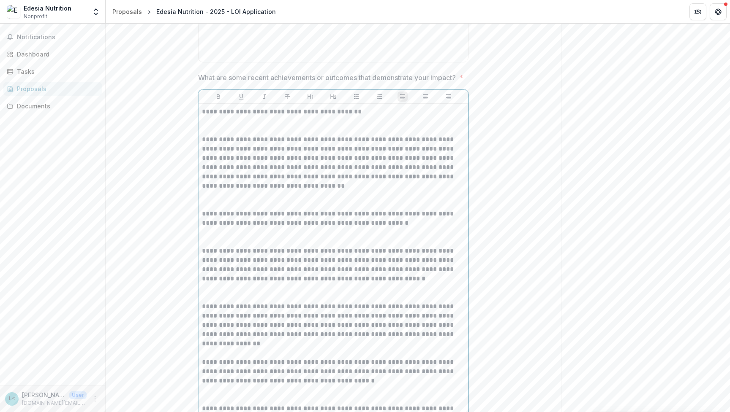
scroll to position [3899, 0]
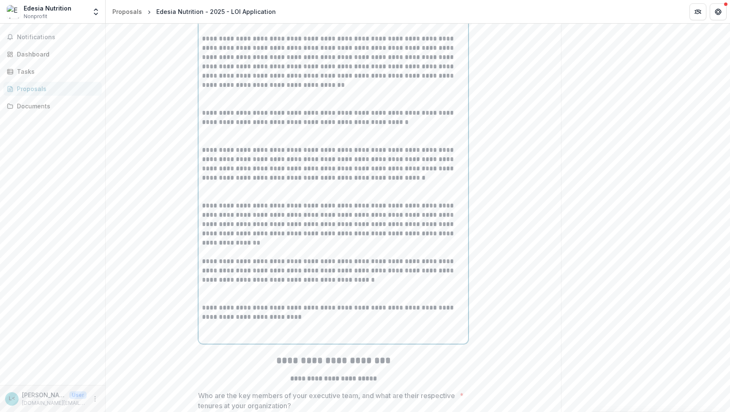
click at [227, 109] on p at bounding box center [333, 99] width 263 height 19
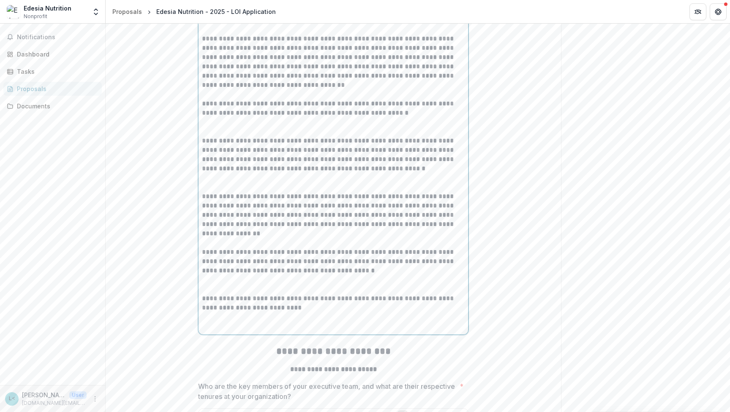
click at [212, 34] on p at bounding box center [333, 25] width 263 height 19
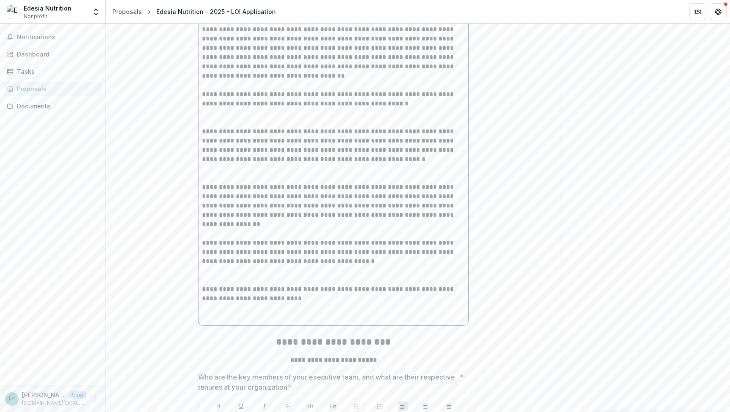
drag, startPoint x: 210, startPoint y: 189, endPoint x: 212, endPoint y: 183, distance: 6.3
click at [210, 127] on p at bounding box center [333, 118] width 263 height 19
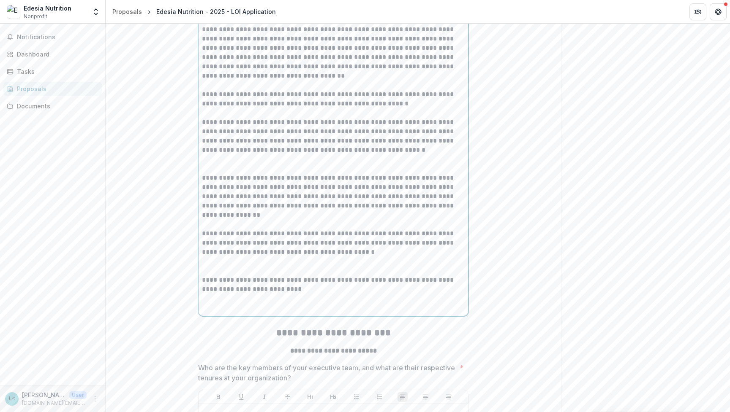
click at [217, 174] on p at bounding box center [333, 164] width 263 height 19
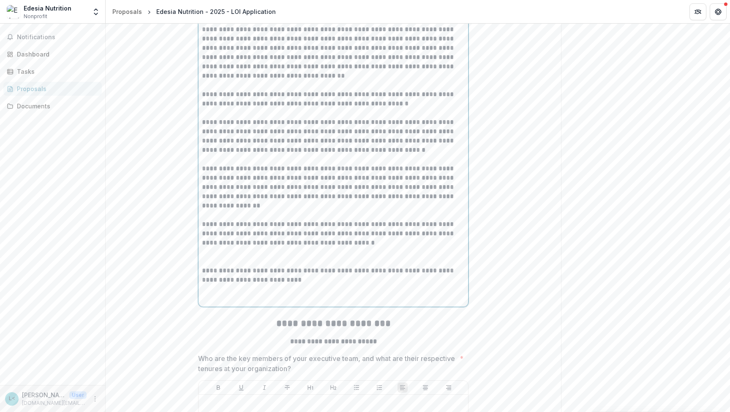
drag, startPoint x: 220, startPoint y: 284, endPoint x: 226, endPoint y: 271, distance: 14.0
click at [220, 220] on p at bounding box center [333, 210] width 263 height 19
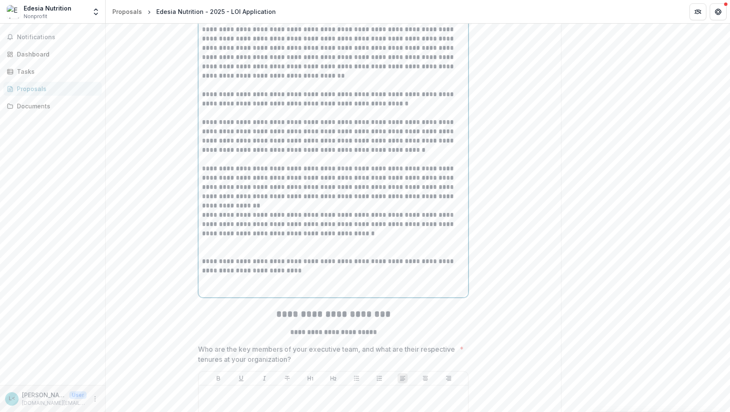
click at [219, 257] on p at bounding box center [333, 248] width 263 height 19
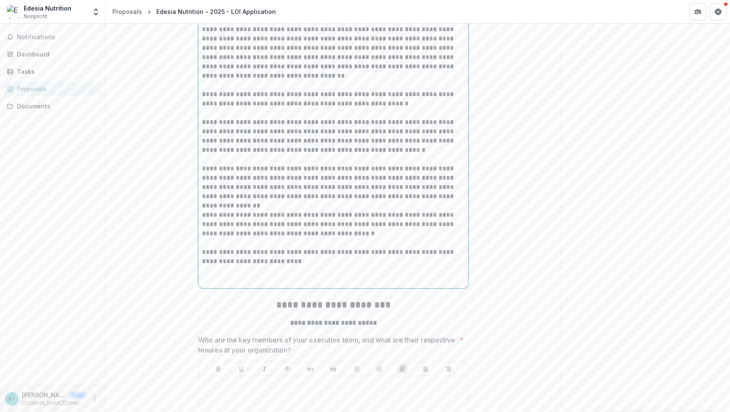
click at [218, 285] on p at bounding box center [333, 275] width 263 height 19
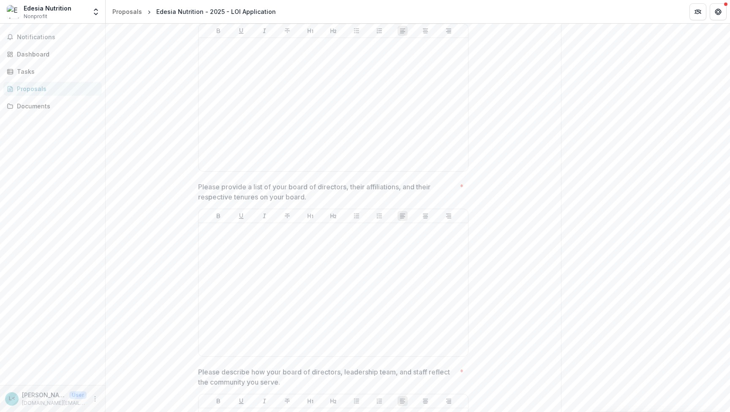
scroll to position [4215, 0]
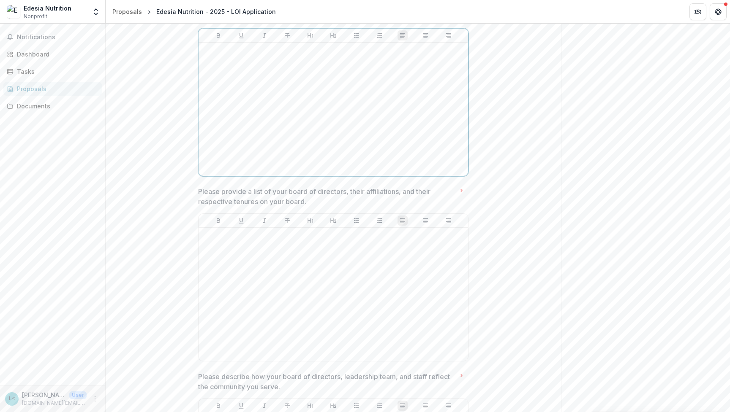
click at [225, 147] on div at bounding box center [333, 109] width 263 height 127
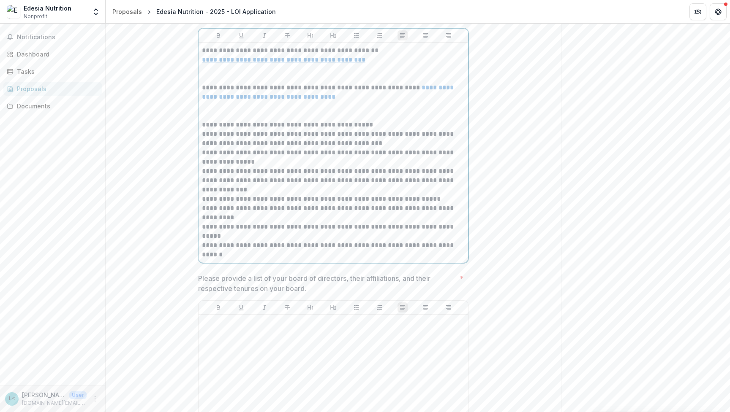
click at [213, 120] on p at bounding box center [333, 111] width 263 height 19
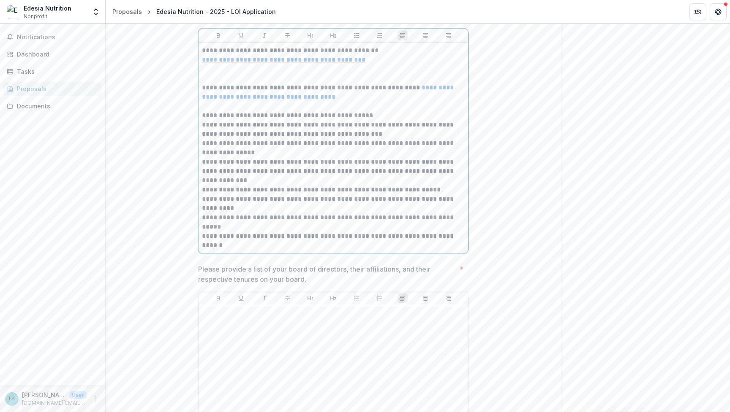
drag, startPoint x: 220, startPoint y: 142, endPoint x: 220, endPoint y: 128, distance: 14.0
click at [220, 83] on p at bounding box center [333, 74] width 263 height 19
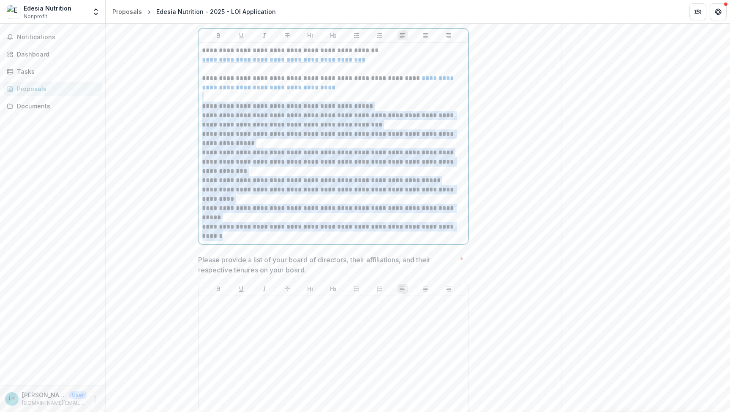
drag, startPoint x: 228, startPoint y: 309, endPoint x: 196, endPoint y: 170, distance: 143.3
click at [215, 148] on p "**********" at bounding box center [333, 134] width 263 height 28
drag, startPoint x: 220, startPoint y: 307, endPoint x: 195, endPoint y: 179, distance: 129.9
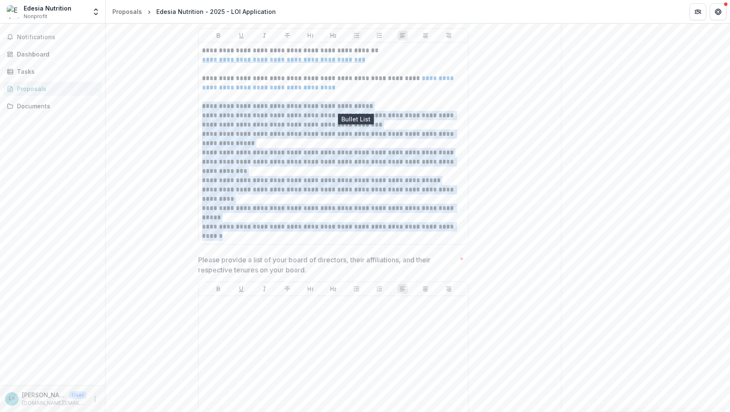
click at [359, 41] on button "Bullet List" at bounding box center [356, 35] width 10 height 10
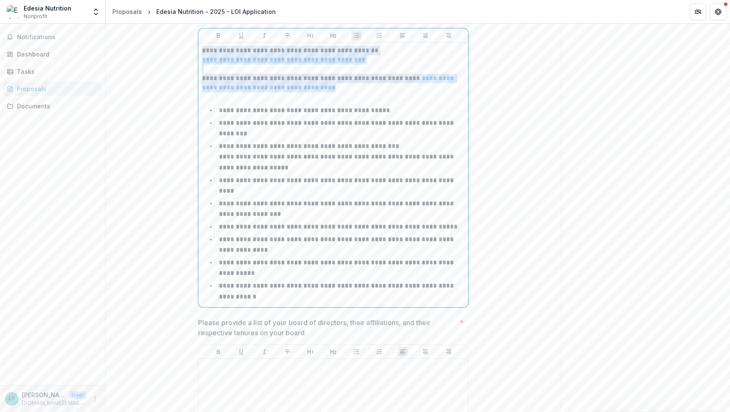
click at [301, 220] on li "**********" at bounding box center [338, 209] width 252 height 22
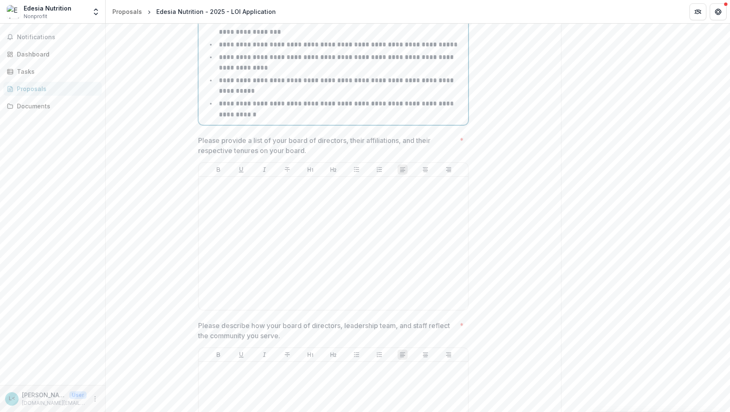
scroll to position [4409, 0]
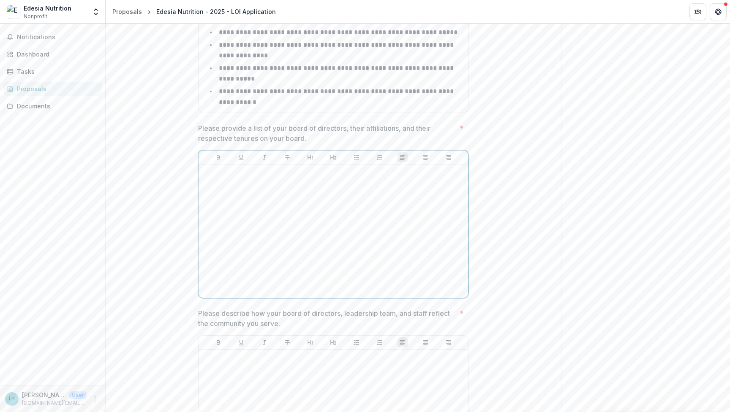
click at [288, 255] on div at bounding box center [333, 231] width 263 height 127
click at [262, 252] on div at bounding box center [332, 231] width 263 height 127
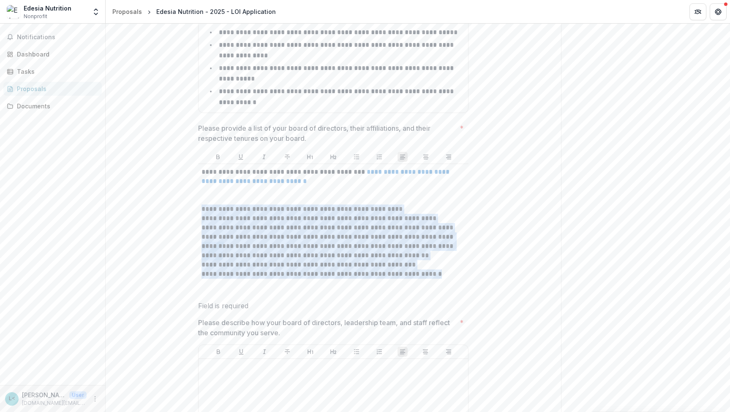
drag, startPoint x: 427, startPoint y: 333, endPoint x: 199, endPoint y: 268, distance: 237.0
click at [199, 268] on div "**********" at bounding box center [333, 230] width 270 height 133
click at [358, 160] on icon "Bullet List" at bounding box center [356, 157] width 7 height 7
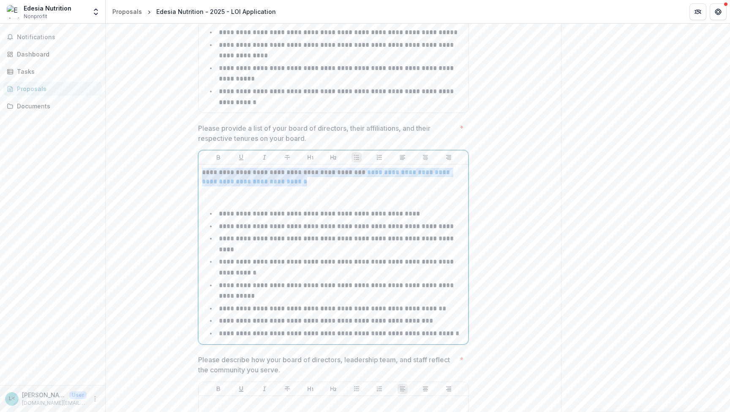
click at [307, 205] on p at bounding box center [333, 196] width 263 height 19
click at [286, 205] on p at bounding box center [333, 196] width 263 height 19
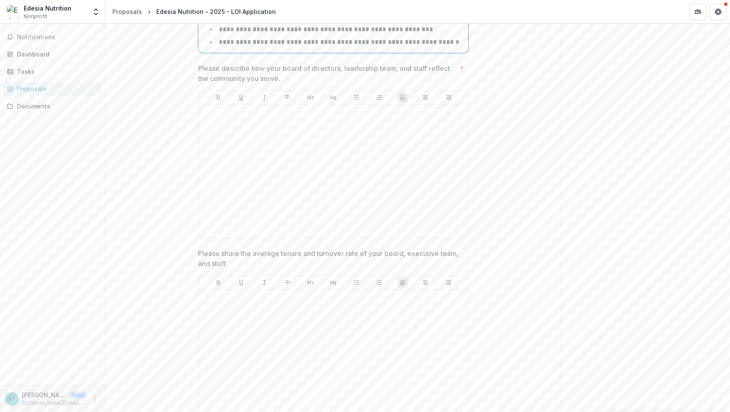
scroll to position [4692, 0]
click at [232, 174] on div at bounding box center [333, 171] width 263 height 127
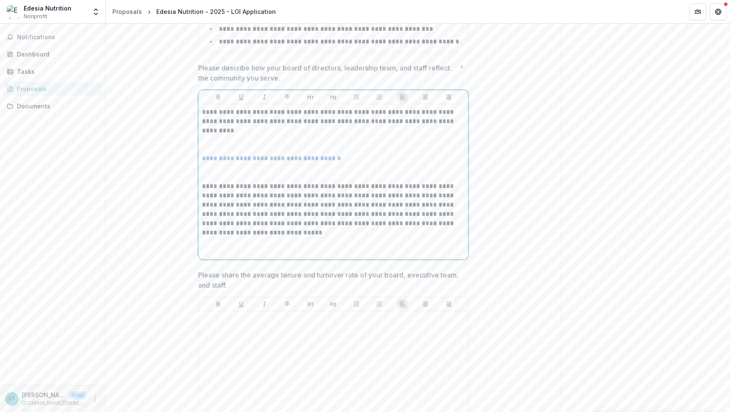
click at [218, 182] on p at bounding box center [333, 172] width 263 height 19
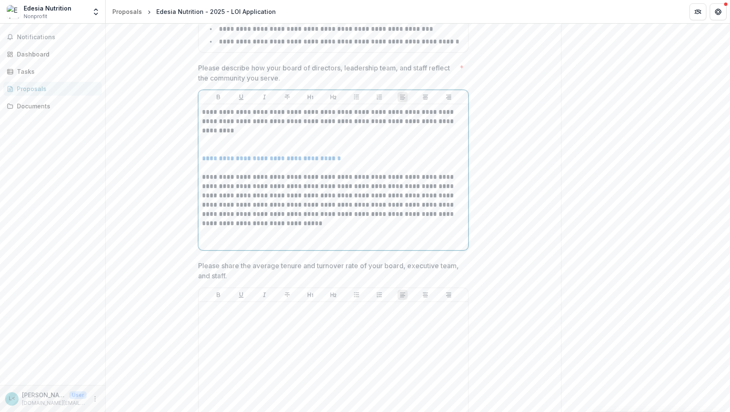
click at [210, 154] on p at bounding box center [333, 145] width 263 height 19
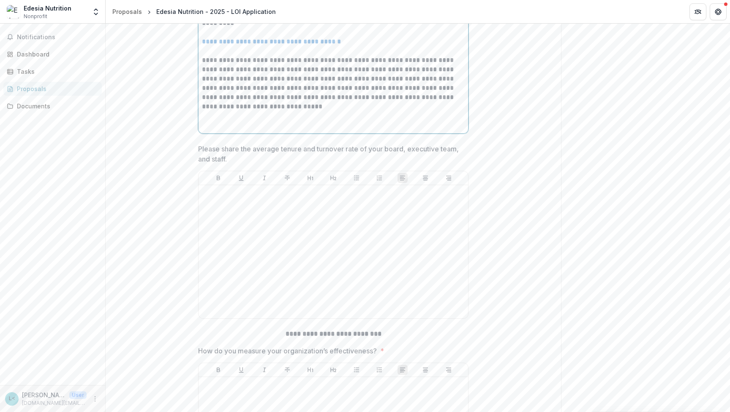
scroll to position [4807, 0]
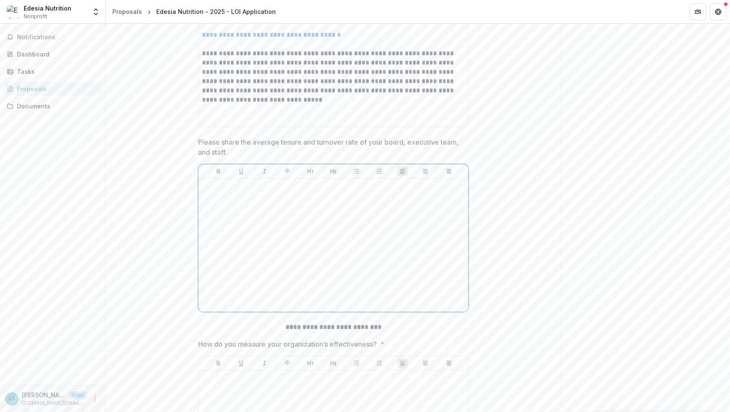
click at [267, 273] on div at bounding box center [333, 245] width 263 height 127
click at [226, 243] on div at bounding box center [333, 245] width 263 height 127
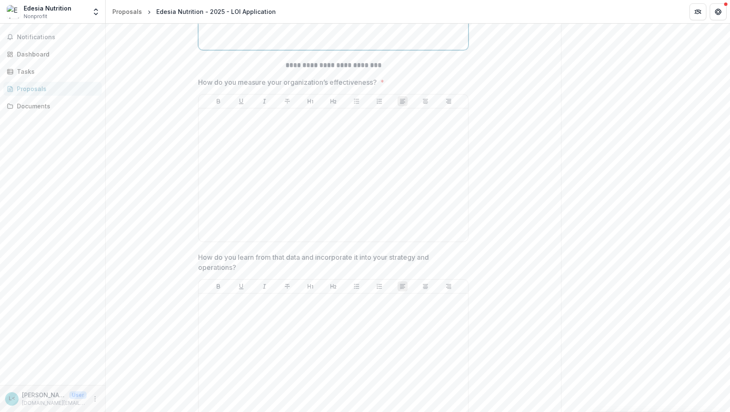
scroll to position [5074, 0]
click at [248, 223] on div at bounding box center [333, 169] width 263 height 127
click at [243, 172] on div at bounding box center [332, 169] width 263 height 127
paste div
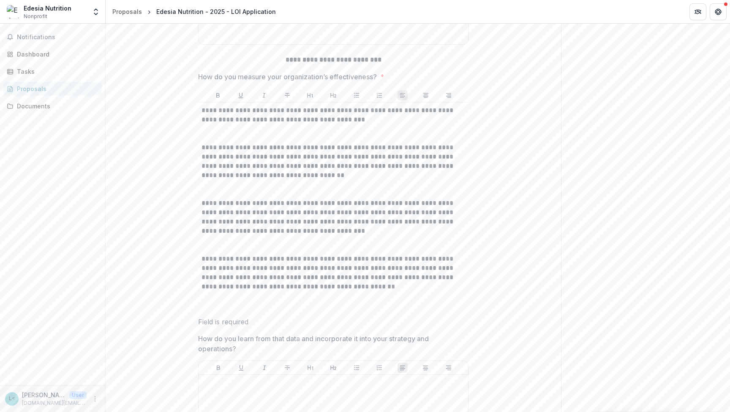
click at [227, 143] on p at bounding box center [332, 134] width 263 height 19
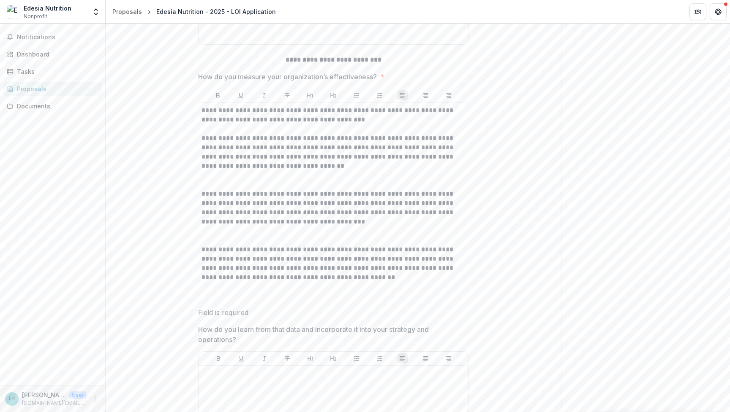
click at [213, 190] on p at bounding box center [332, 180] width 263 height 19
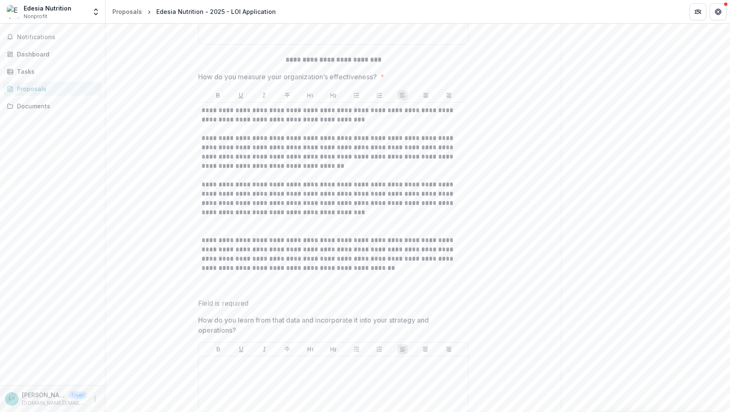
click at [207, 236] on p at bounding box center [332, 226] width 263 height 19
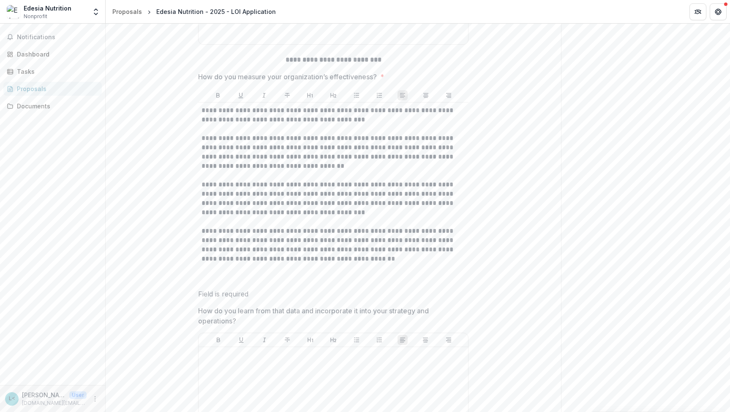
click at [219, 282] on p at bounding box center [332, 273] width 263 height 19
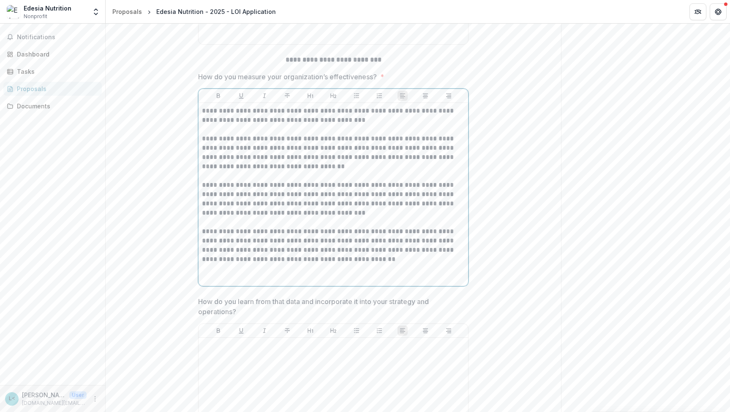
click at [208, 283] on p at bounding box center [333, 273] width 263 height 19
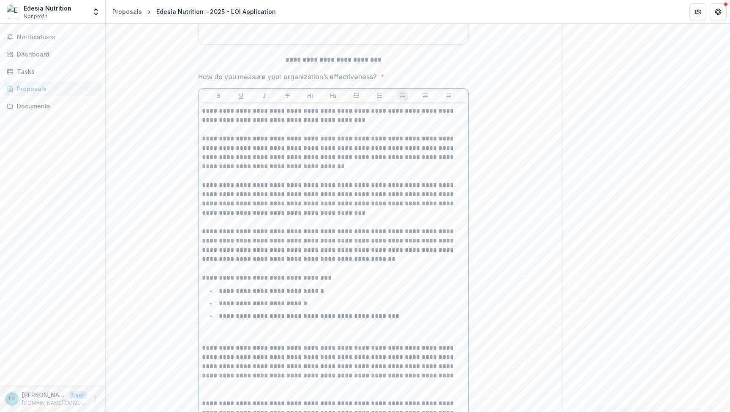
scroll to position [5156, 0]
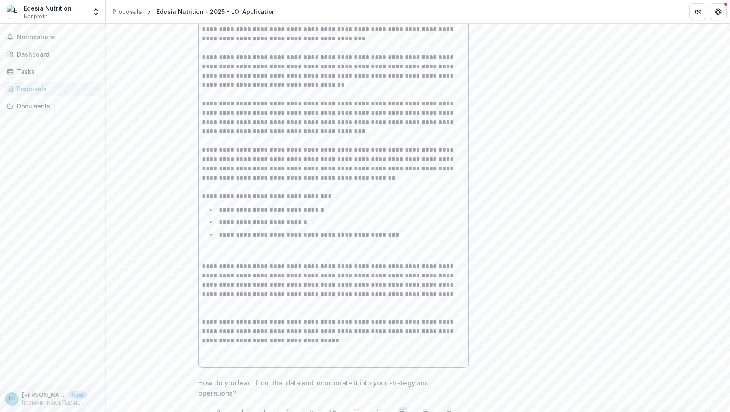
click at [222, 262] on p at bounding box center [333, 253] width 263 height 19
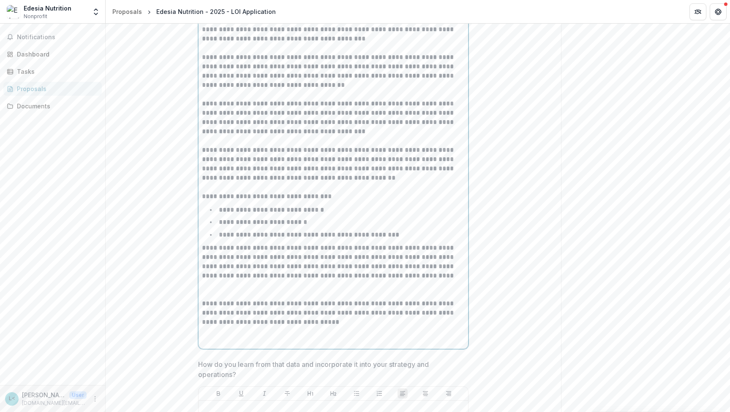
click at [208, 299] on p at bounding box center [333, 290] width 263 height 19
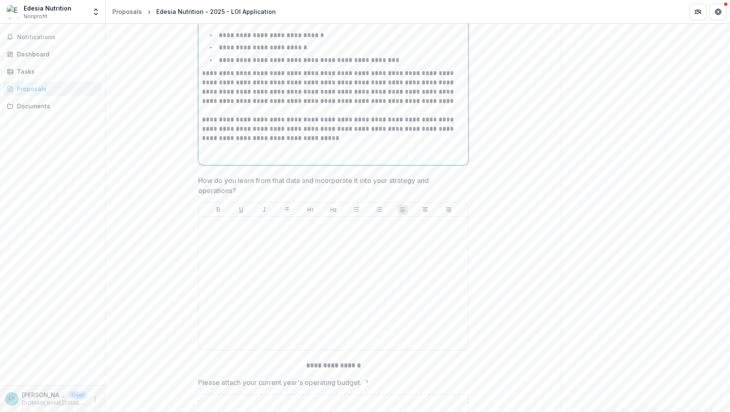
scroll to position [5337, 0]
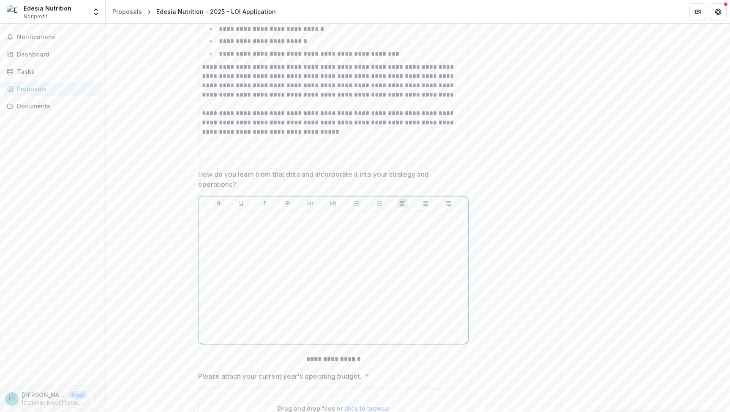
click at [247, 306] on div at bounding box center [333, 277] width 263 height 127
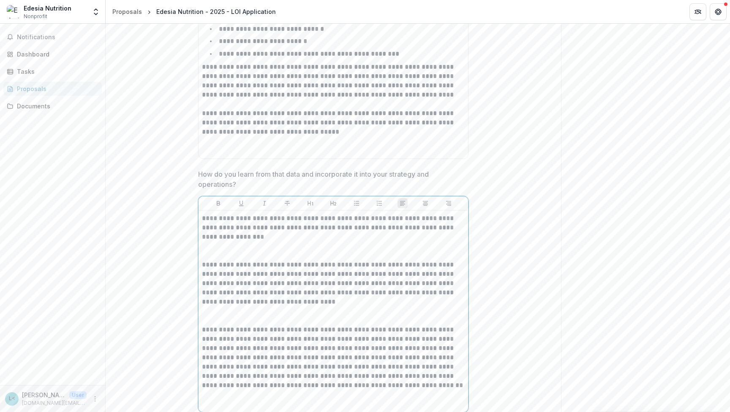
scroll to position [5382, 0]
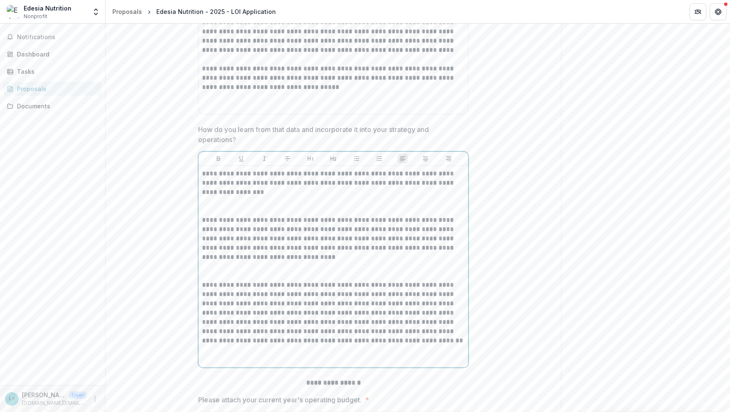
click at [222, 216] on p at bounding box center [333, 206] width 263 height 19
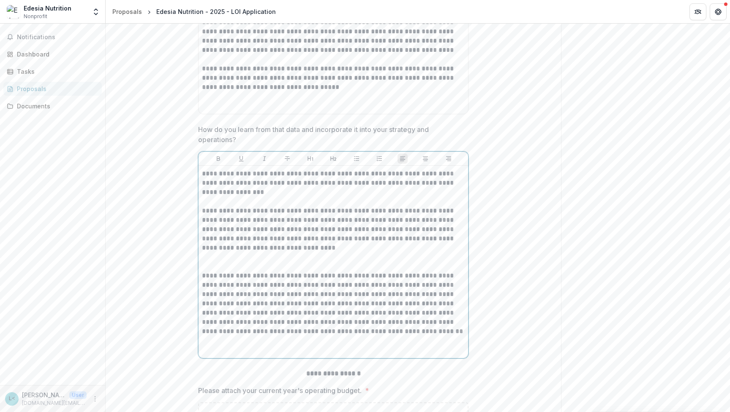
click at [220, 271] on p at bounding box center [333, 262] width 263 height 19
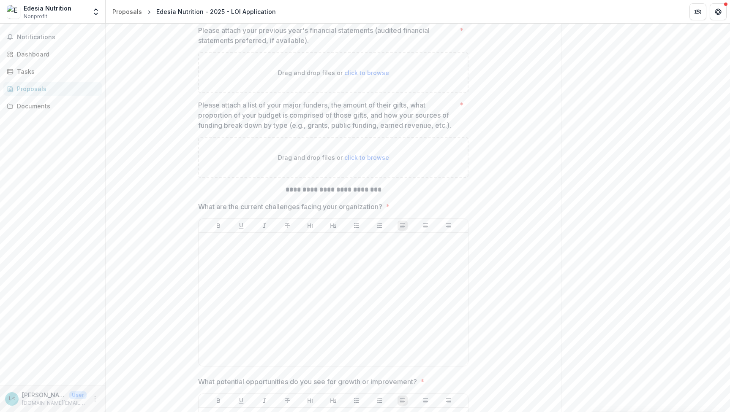
scroll to position [5805, 0]
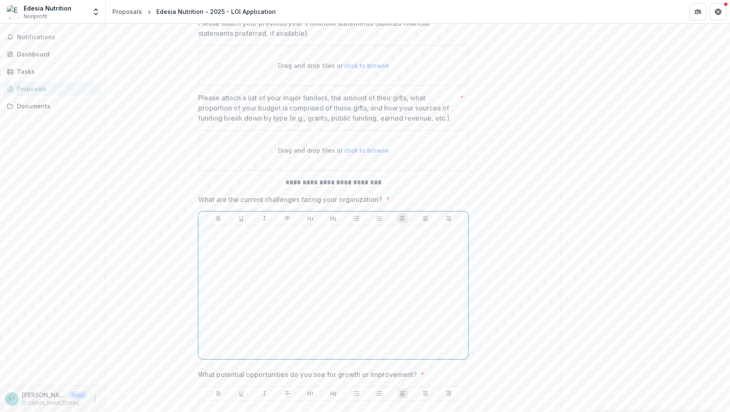
click at [236, 301] on div at bounding box center [333, 292] width 263 height 127
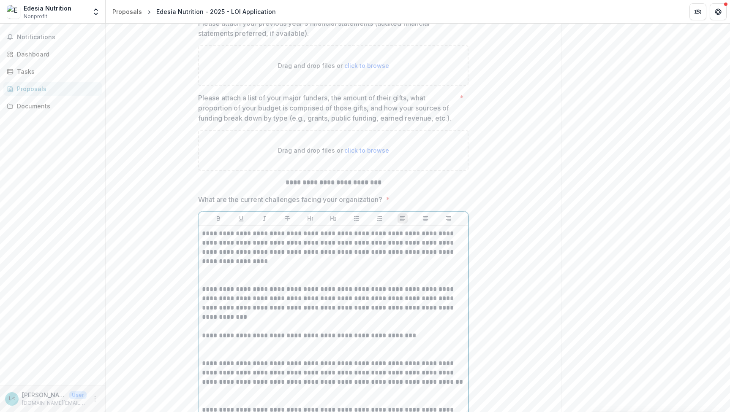
scroll to position [5902, 0]
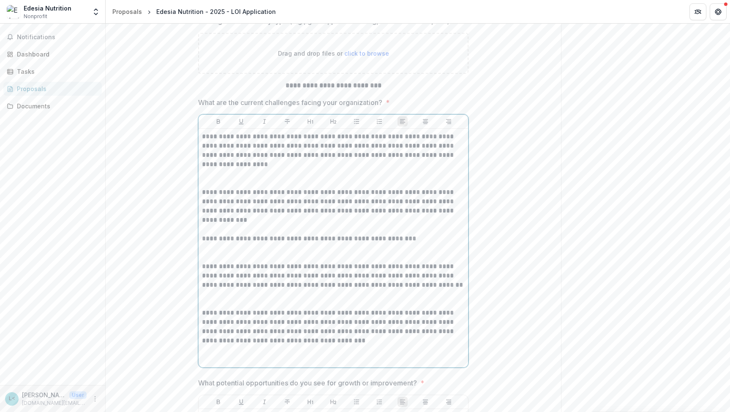
click at [212, 188] on p at bounding box center [333, 178] width 263 height 19
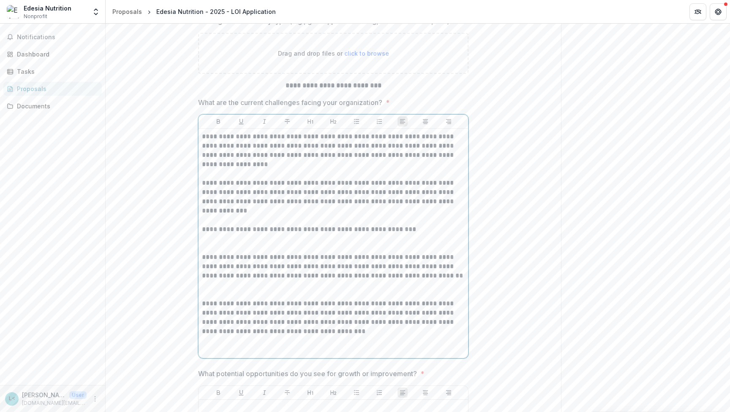
click at [206, 225] on p at bounding box center [333, 215] width 263 height 19
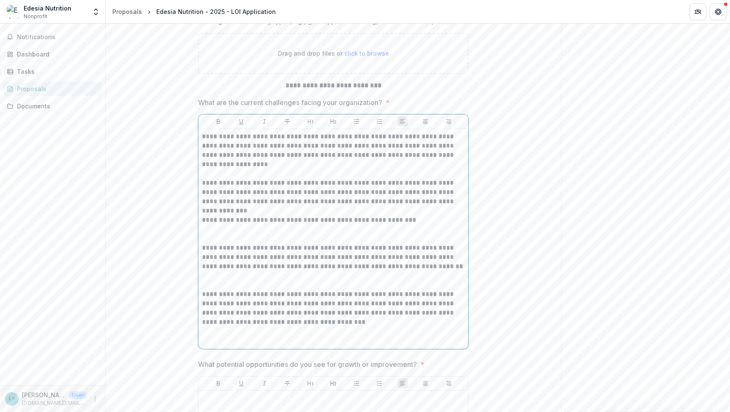
click at [210, 244] on p at bounding box center [333, 234] width 263 height 19
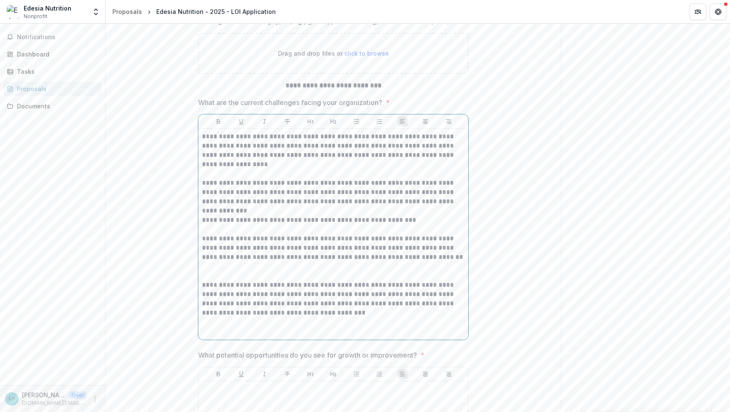
click at [209, 281] on p at bounding box center [333, 271] width 263 height 19
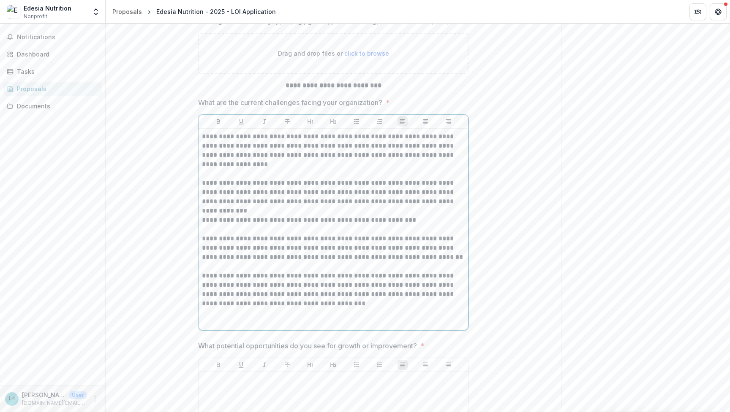
click at [218, 327] on p at bounding box center [333, 318] width 263 height 19
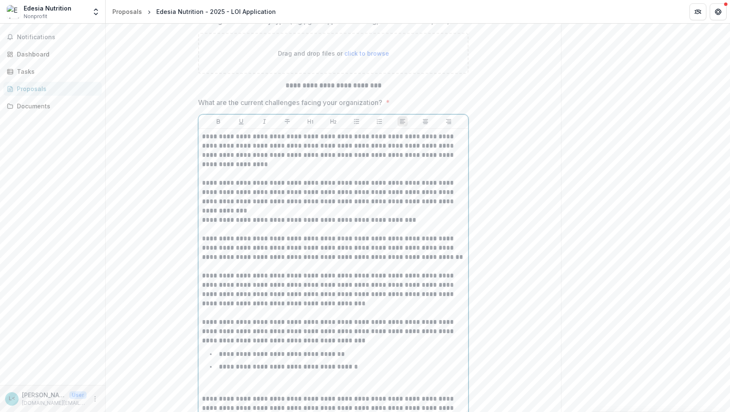
scroll to position [6015, 0]
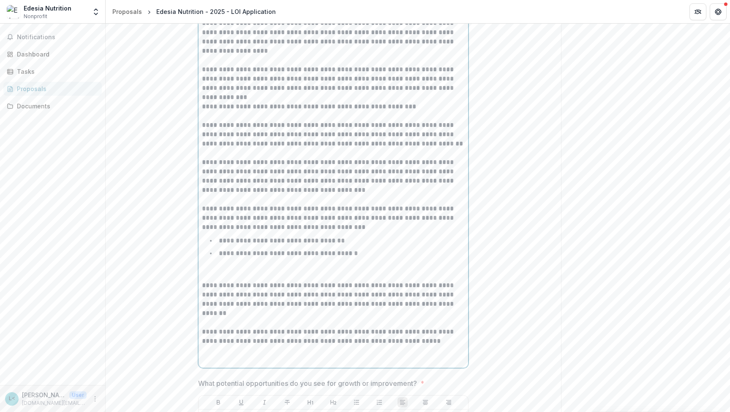
click at [204, 281] on p at bounding box center [333, 272] width 263 height 19
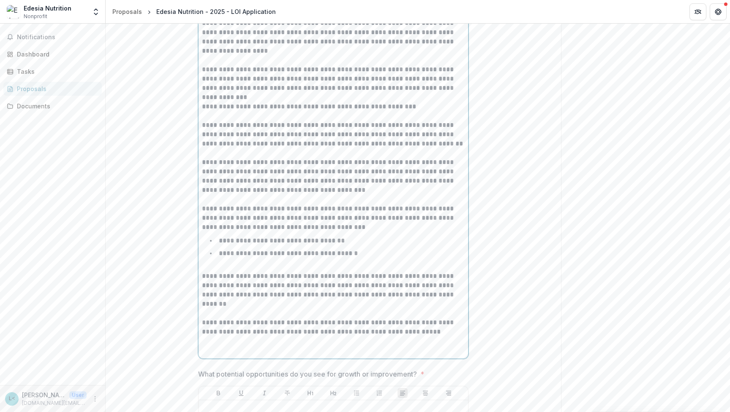
click at [231, 318] on p at bounding box center [333, 309] width 263 height 19
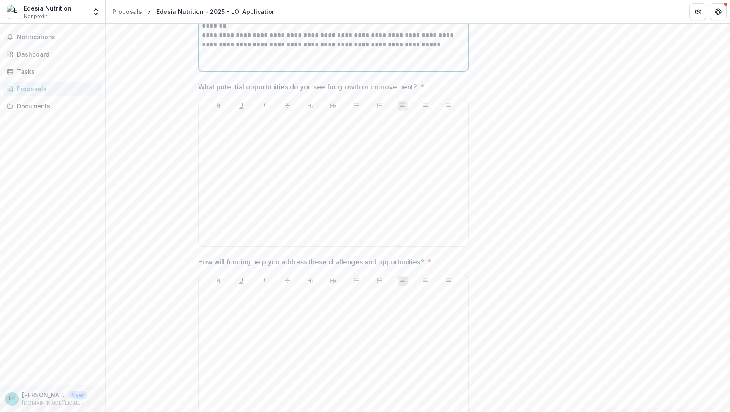
scroll to position [6300, 0]
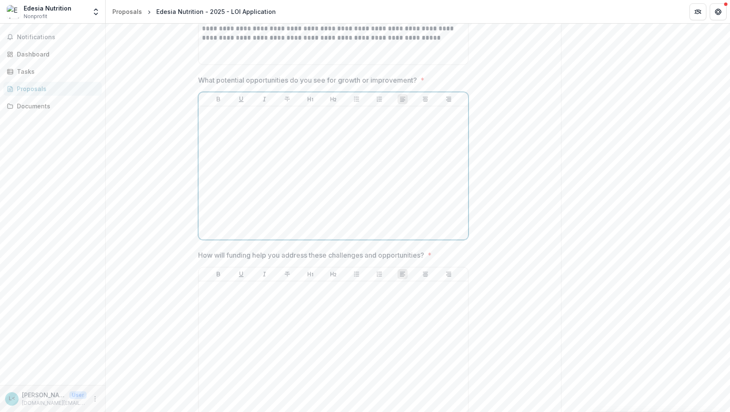
click at [248, 174] on div at bounding box center [333, 173] width 263 height 127
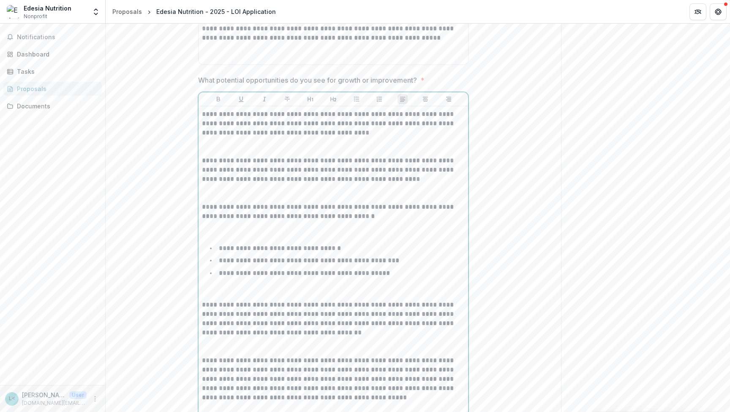
scroll to position [6357, 0]
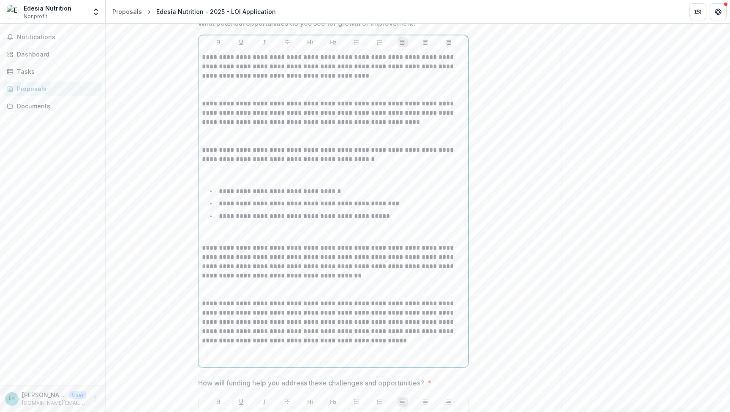
click at [235, 146] on p at bounding box center [333, 136] width 263 height 19
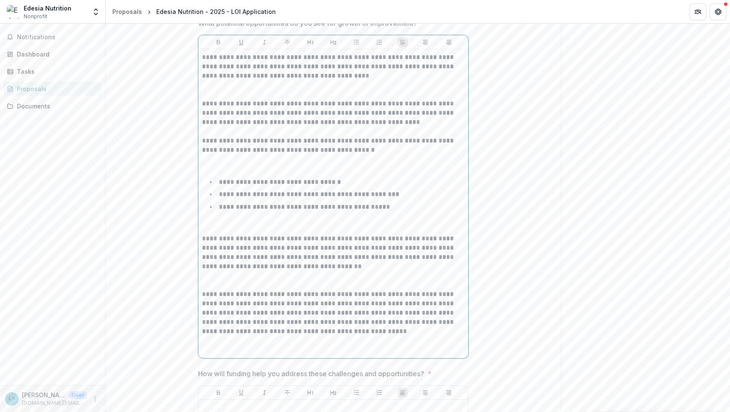
click at [217, 99] on p at bounding box center [333, 90] width 263 height 19
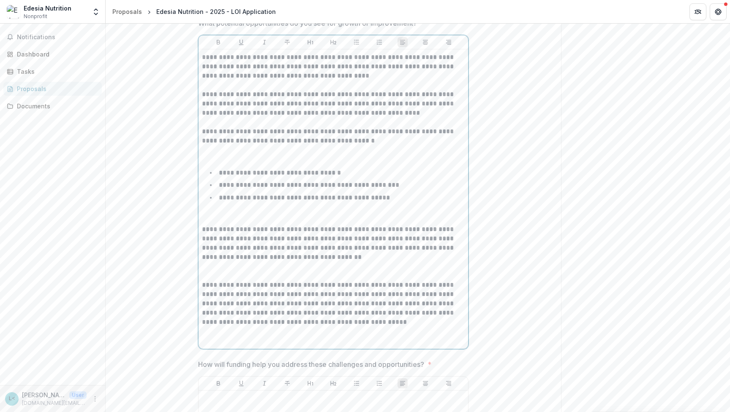
click at [215, 164] on p at bounding box center [333, 155] width 263 height 19
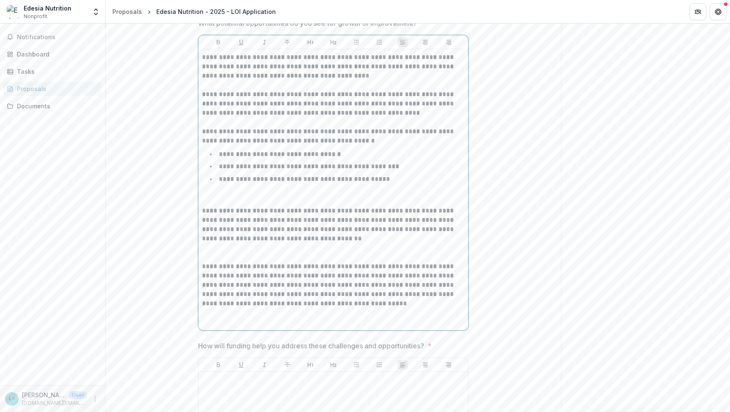
click at [206, 206] on p at bounding box center [333, 197] width 263 height 19
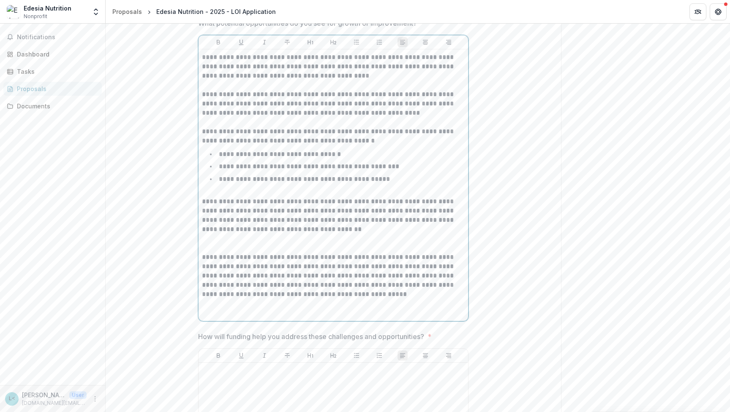
click at [213, 299] on p "**********" at bounding box center [333, 276] width 263 height 46
click at [213, 253] on p at bounding box center [333, 243] width 263 height 19
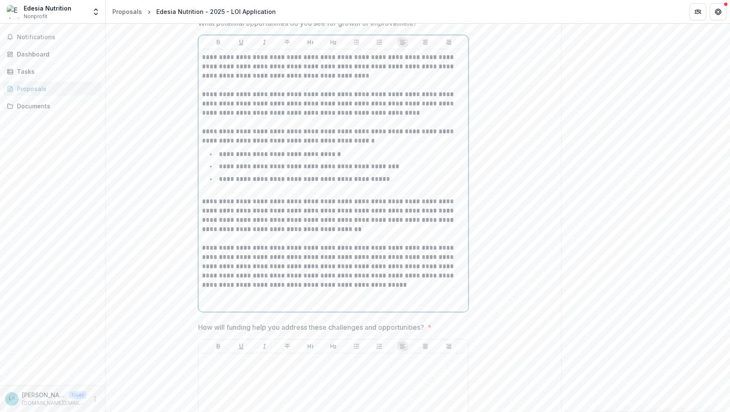
click at [238, 309] on p at bounding box center [333, 299] width 263 height 19
click at [220, 299] on p at bounding box center [333, 294] width 263 height 9
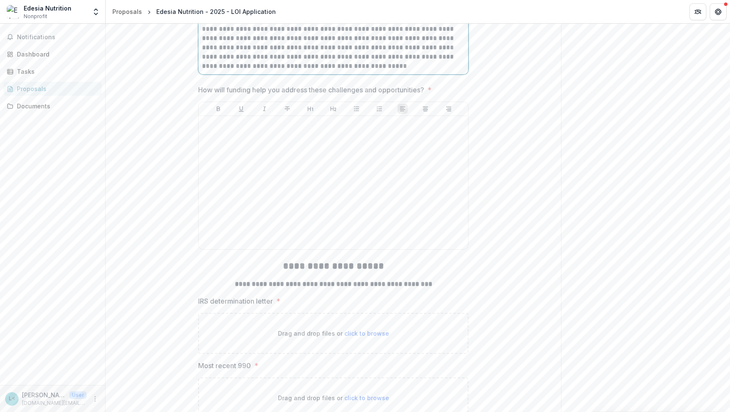
scroll to position [6577, 0]
click at [227, 183] on div at bounding box center [333, 182] width 263 height 127
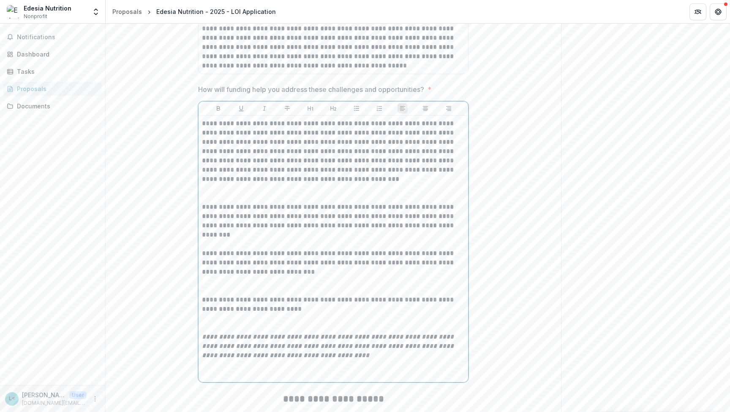
scroll to position [6592, 0]
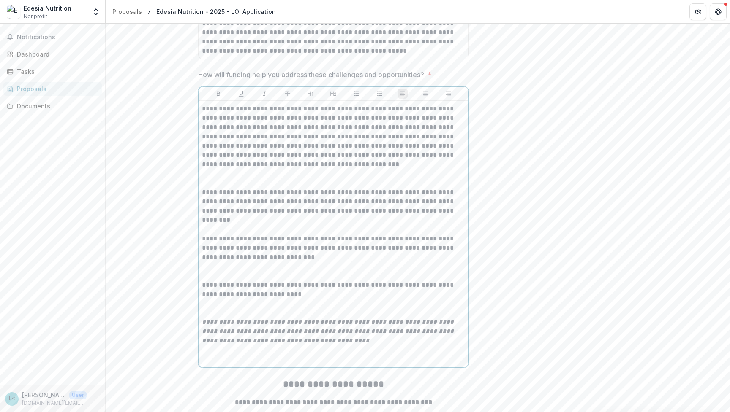
click at [209, 188] on p at bounding box center [333, 178] width 263 height 19
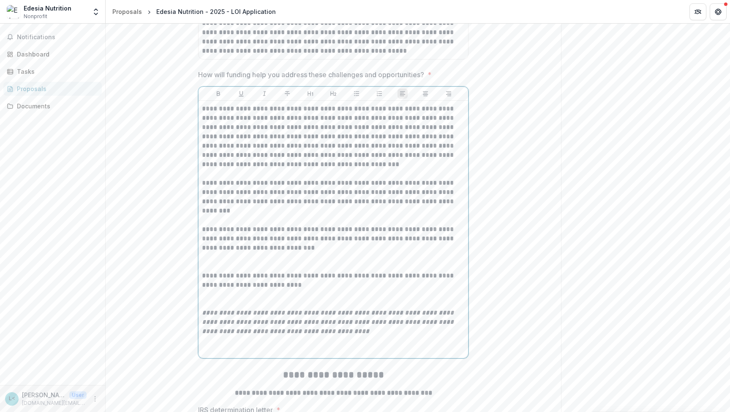
click at [383, 169] on p "**********" at bounding box center [333, 136] width 263 height 65
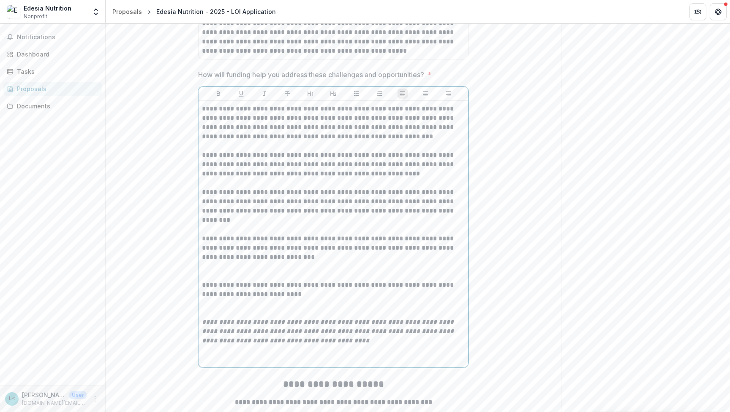
click at [245, 234] on p at bounding box center [333, 225] width 263 height 19
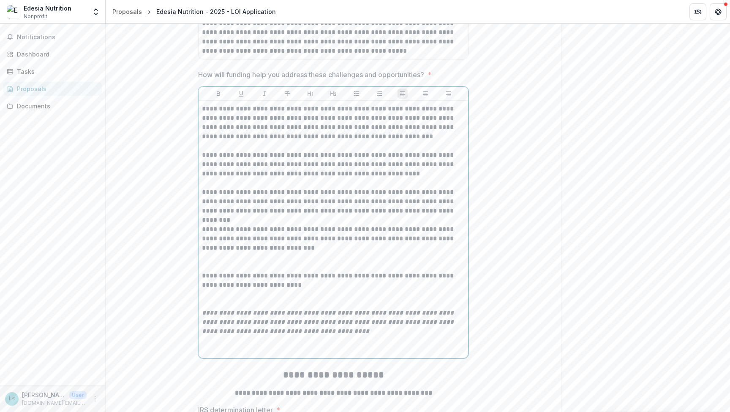
click at [233, 271] on p at bounding box center [333, 262] width 263 height 19
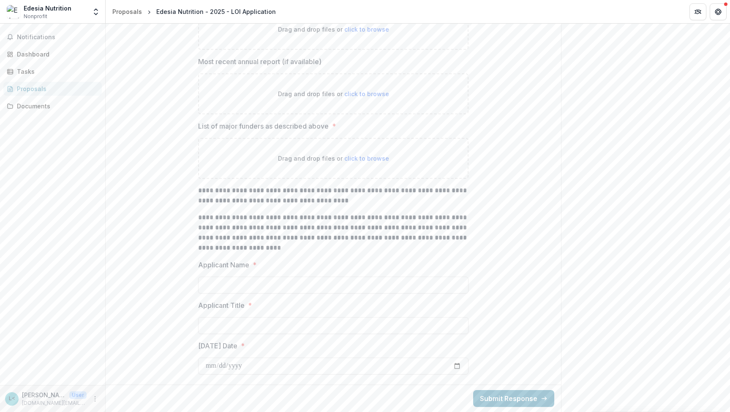
scroll to position [7181, 0]
click at [216, 286] on input "Applicant Name *" at bounding box center [333, 285] width 270 height 17
type input "**********"
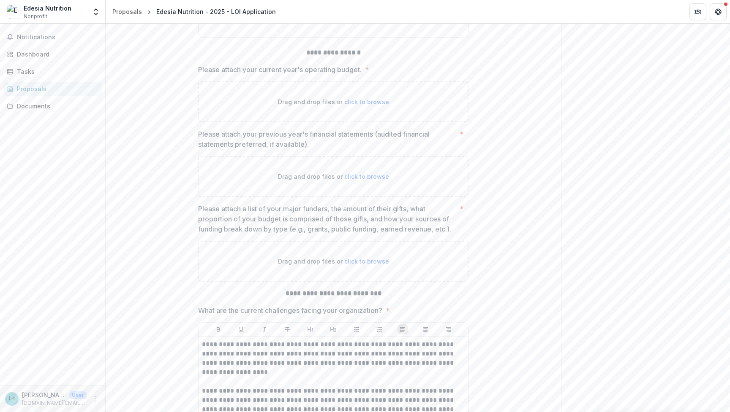
scroll to position [5692, 0]
type input "**********"
click at [365, 182] on span "click to browse" at bounding box center [366, 178] width 45 height 7
type input "**********"
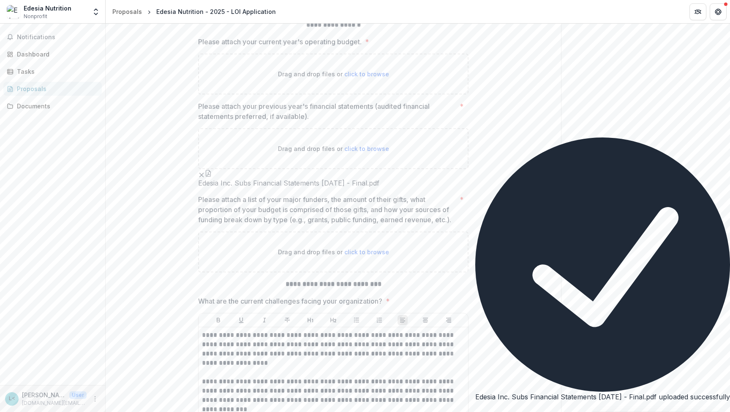
scroll to position [5719, 0]
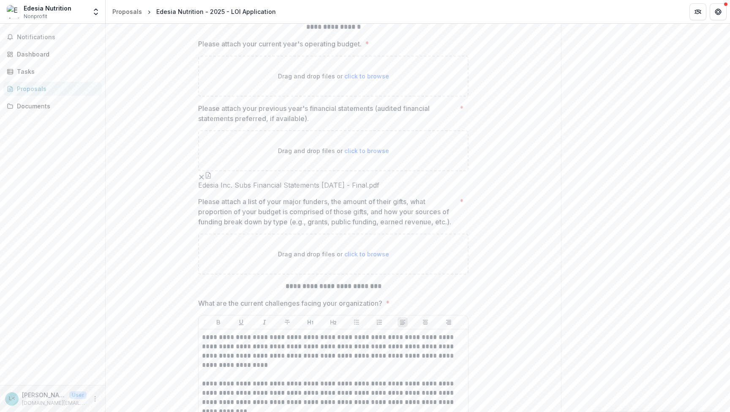
click at [364, 80] on span "click to browse" at bounding box center [366, 76] width 45 height 7
type input "**********"
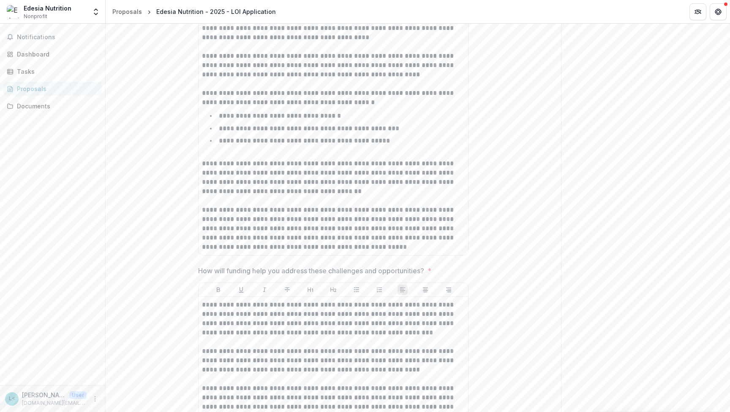
scroll to position [6430, 0]
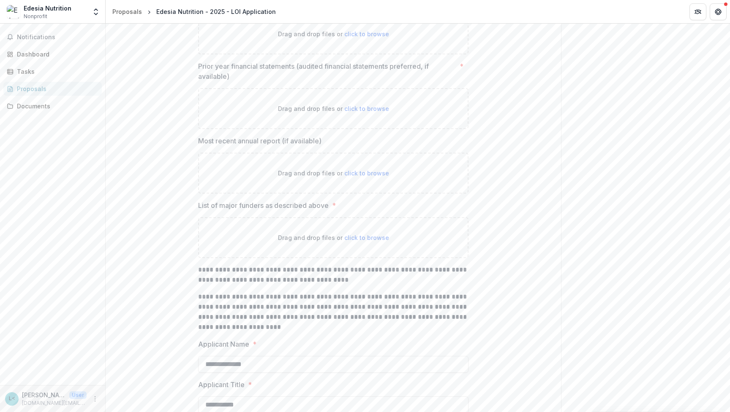
scroll to position [7089, 0]
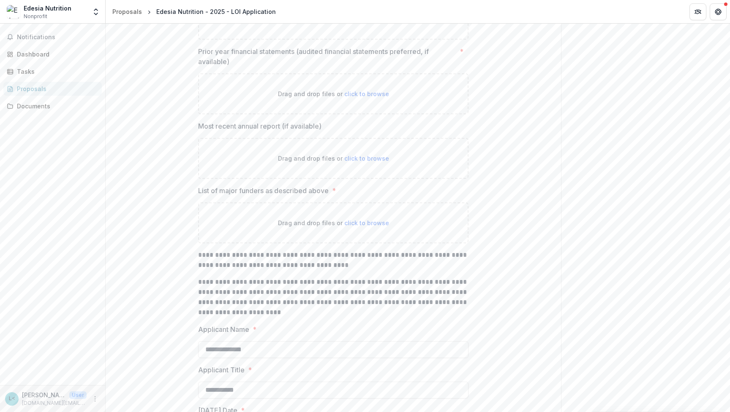
type input "**********"
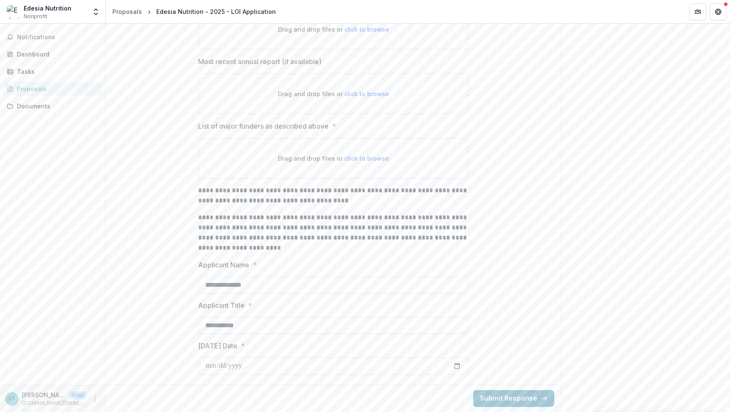
scroll to position [7195, 0]
type input "**********"
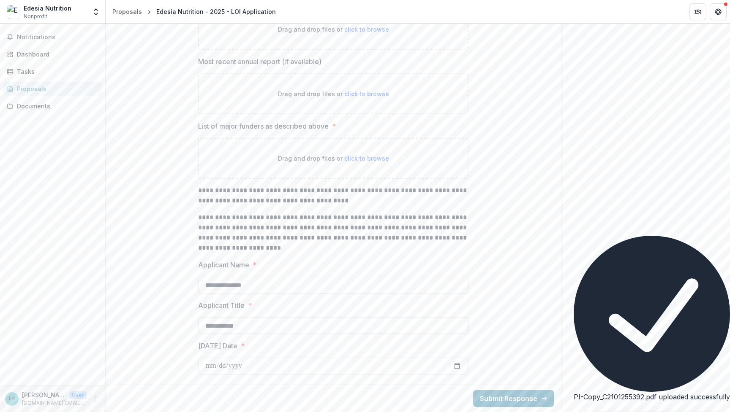
scroll to position [7238, 0]
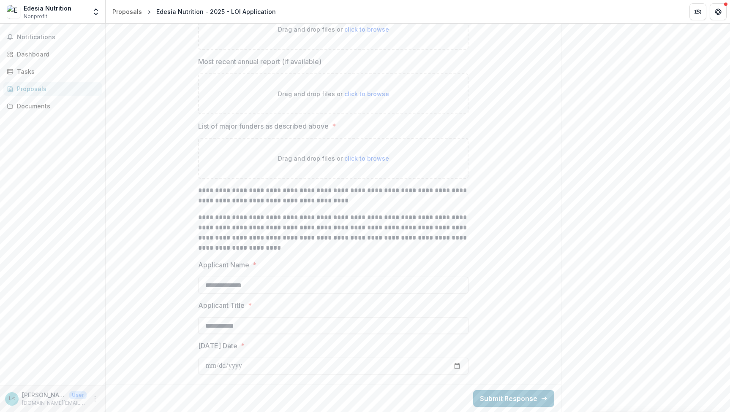
click at [366, 33] on span "click to browse" at bounding box center [366, 29] width 45 height 7
type input "**********"
click at [361, 98] on span "click to browse" at bounding box center [366, 93] width 45 height 7
click at [352, 98] on span "click to browse" at bounding box center [366, 93] width 45 height 7
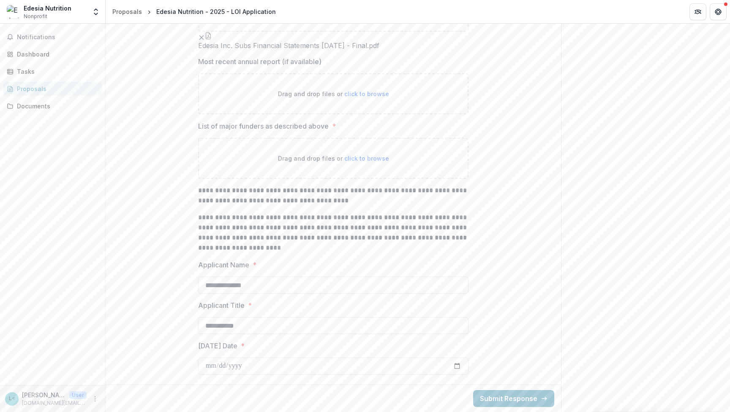
type input "**********"
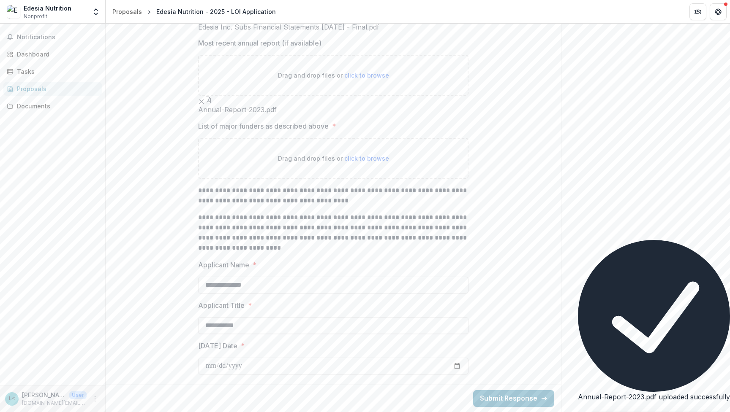
scroll to position [7577, 0]
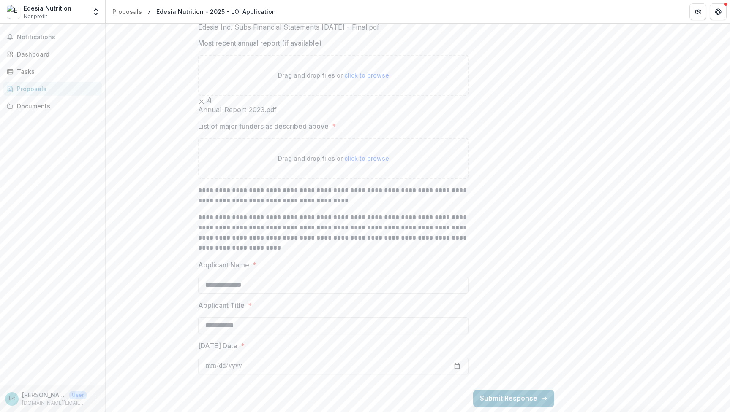
click at [362, 160] on span "click to browse" at bounding box center [366, 158] width 45 height 7
type input "**********"
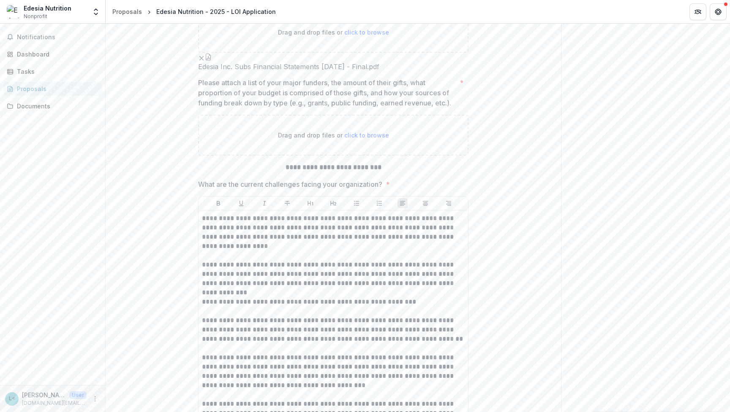
scroll to position [5856, 0]
click at [369, 139] on span "click to browse" at bounding box center [366, 135] width 45 height 7
type input "**********"
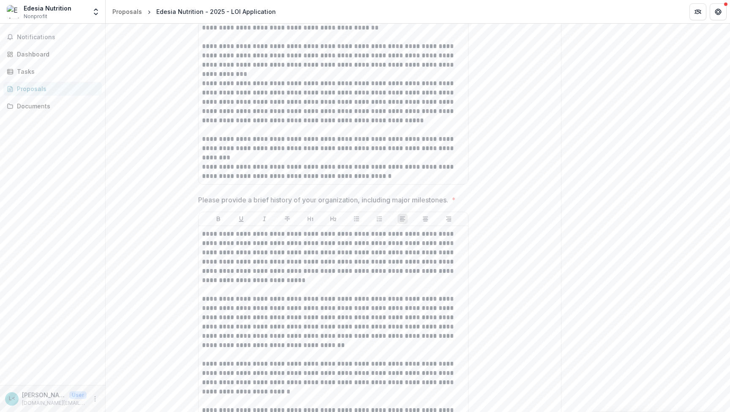
scroll to position [640, 0]
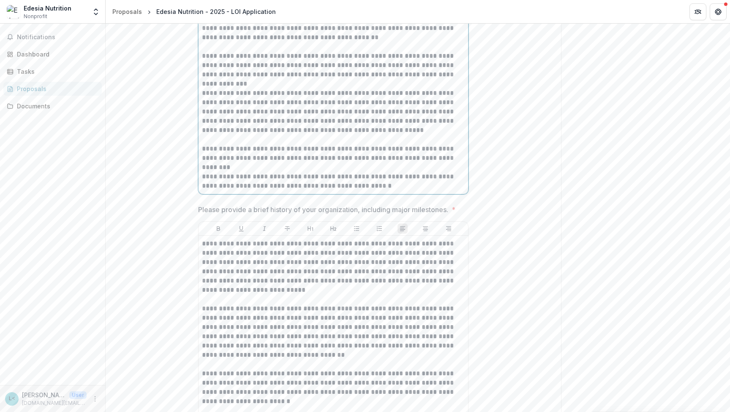
click at [237, 89] on p "**********" at bounding box center [333, 70] width 263 height 37
click at [278, 135] on p "**********" at bounding box center [333, 112] width 263 height 46
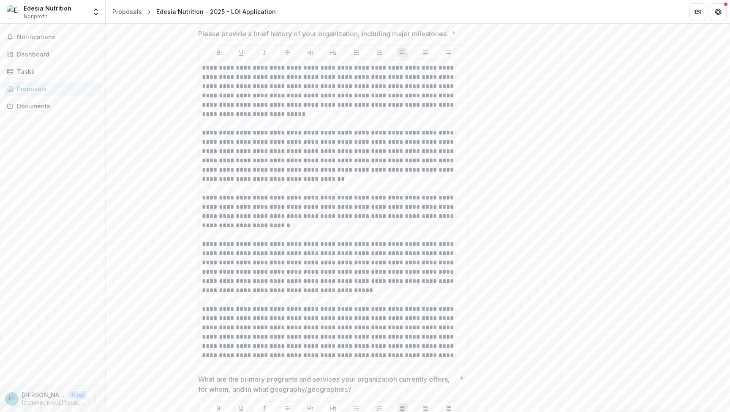
scroll to position [806, 0]
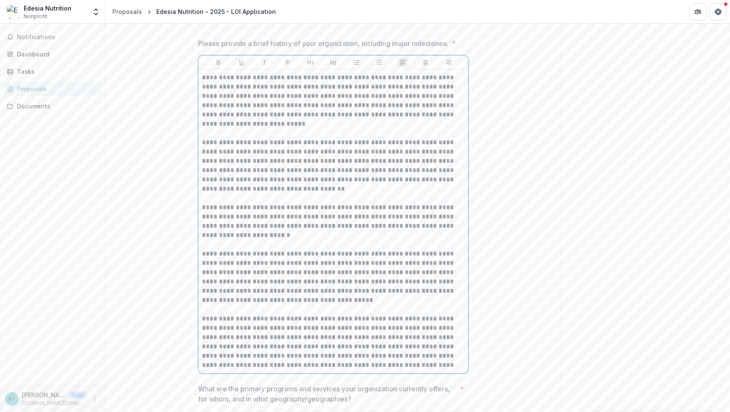
click at [264, 138] on p "**********" at bounding box center [333, 105] width 263 height 65
click at [210, 138] on p "**********" at bounding box center [333, 105] width 263 height 65
click at [311, 203] on p "**********" at bounding box center [333, 170] width 263 height 65
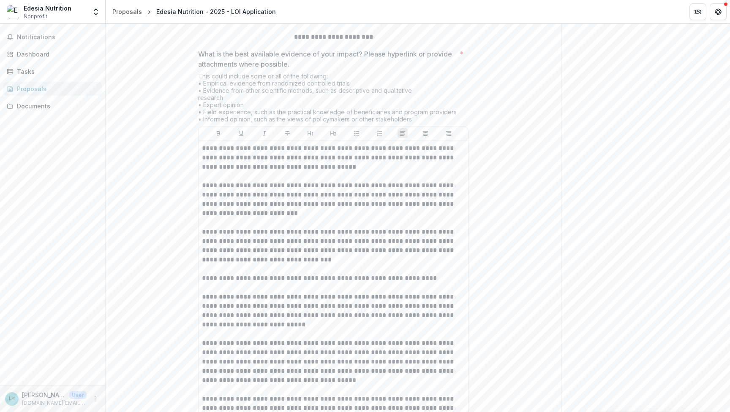
scroll to position [3053, 0]
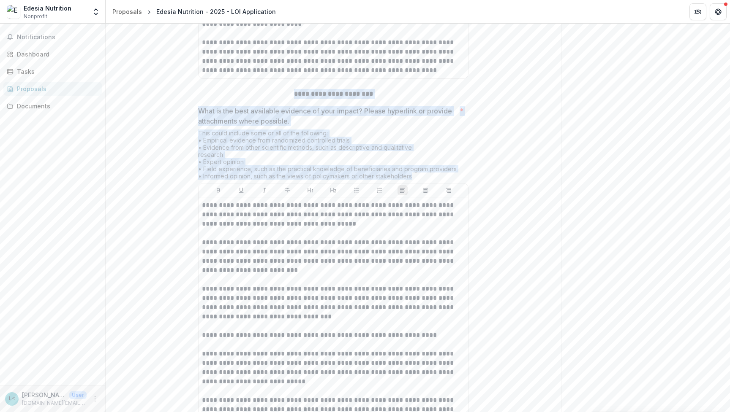
drag, startPoint x: 416, startPoint y: 236, endPoint x: 291, endPoint y: 153, distance: 149.9
copy div "**********"
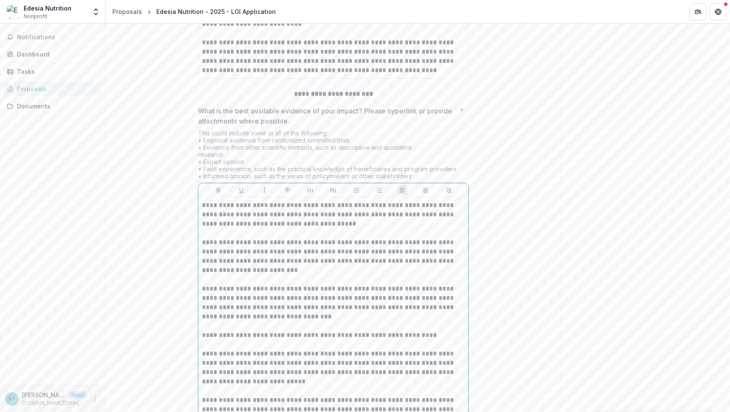
click at [328, 229] on p "**********" at bounding box center [333, 215] width 263 height 28
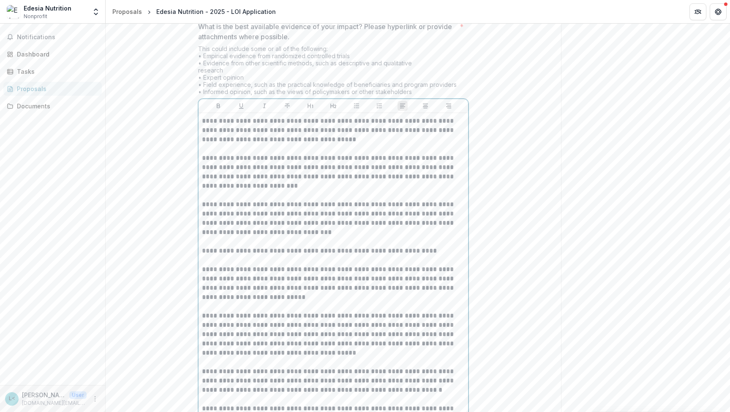
scroll to position [3138, 0]
click at [202, 144] on p "**********" at bounding box center [333, 130] width 263 height 28
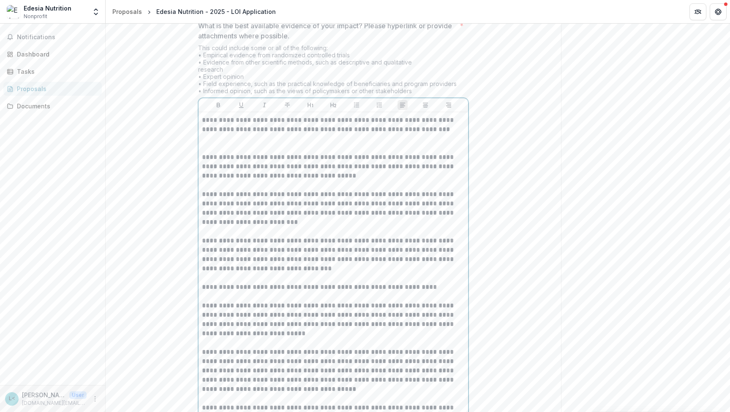
click at [247, 144] on p "**********" at bounding box center [333, 130] width 263 height 28
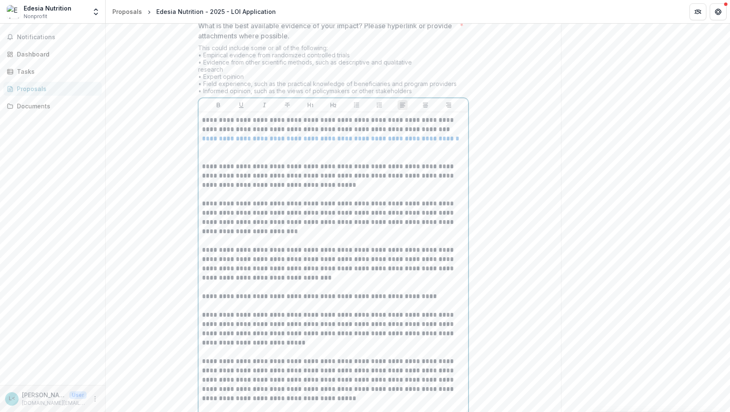
click at [252, 190] on p "**********" at bounding box center [333, 176] width 263 height 28
click at [235, 162] on p at bounding box center [333, 157] width 263 height 9
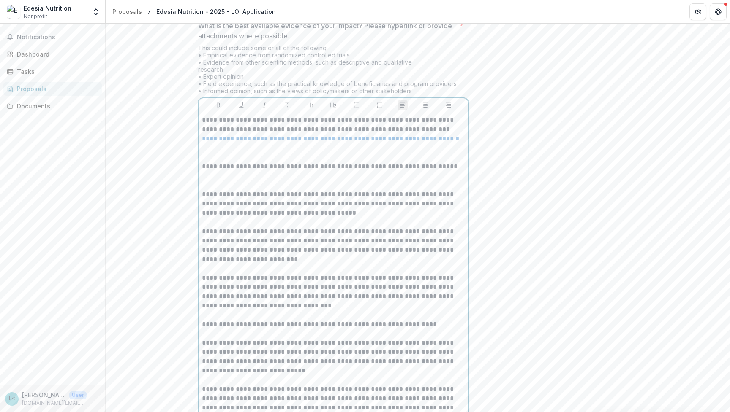
click at [218, 181] on p at bounding box center [333, 175] width 263 height 9
click at [447, 171] on p "**********" at bounding box center [333, 166] width 263 height 9
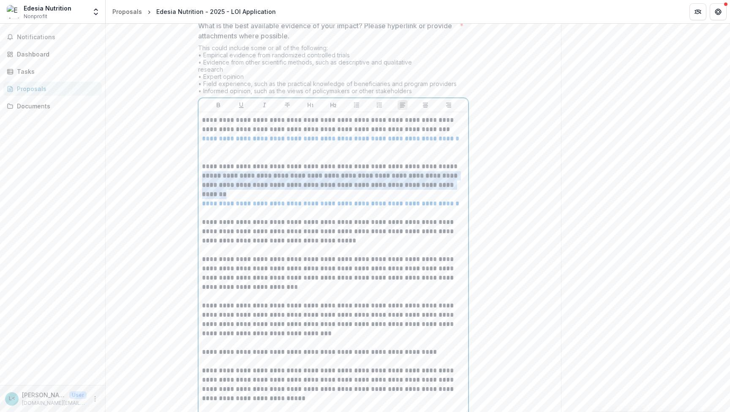
drag, startPoint x: 248, startPoint y: 251, endPoint x: 195, endPoint y: 238, distance: 54.8
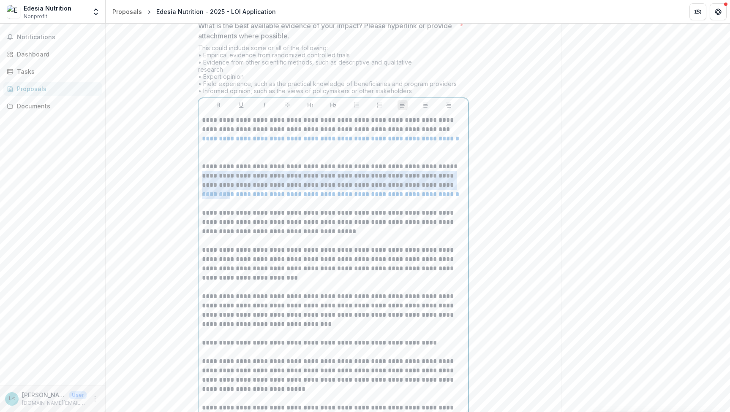
click at [285, 190] on p "**********" at bounding box center [333, 180] width 263 height 19
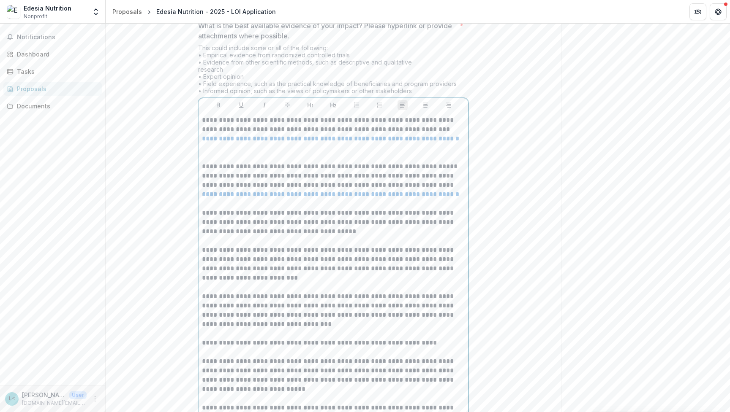
click at [320, 246] on p at bounding box center [333, 240] width 263 height 9
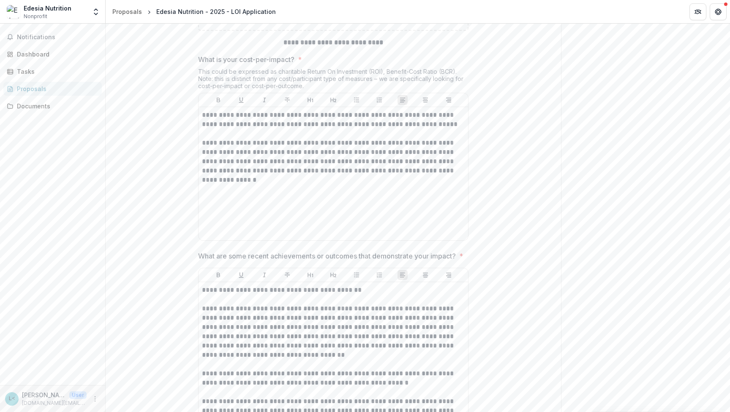
scroll to position [3727, 0]
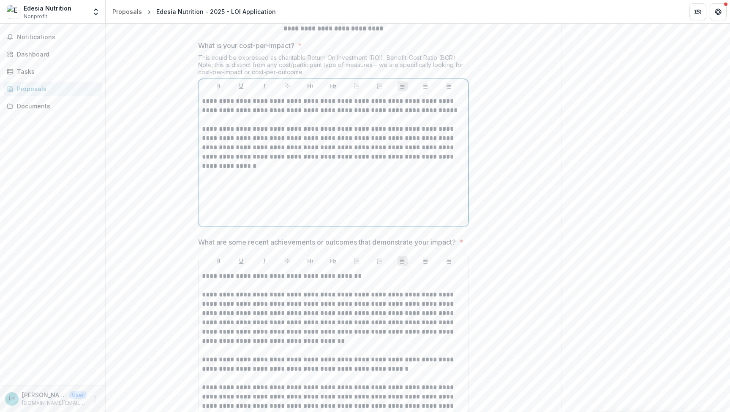
click at [419, 171] on p "**********" at bounding box center [333, 148] width 263 height 46
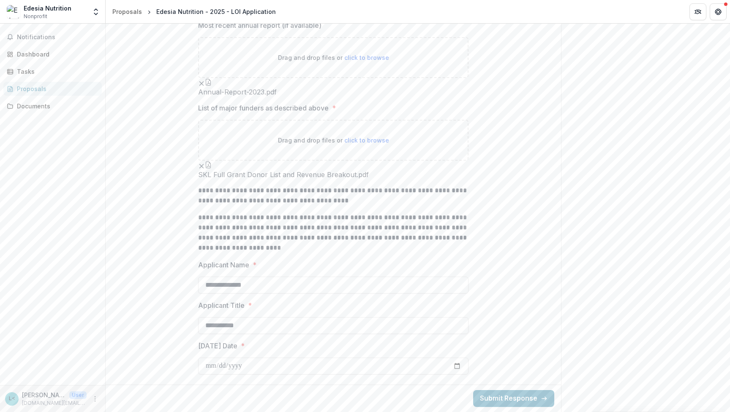
scroll to position [7810, 0]
click at [502, 399] on button "Submit Response" at bounding box center [513, 399] width 81 height 17
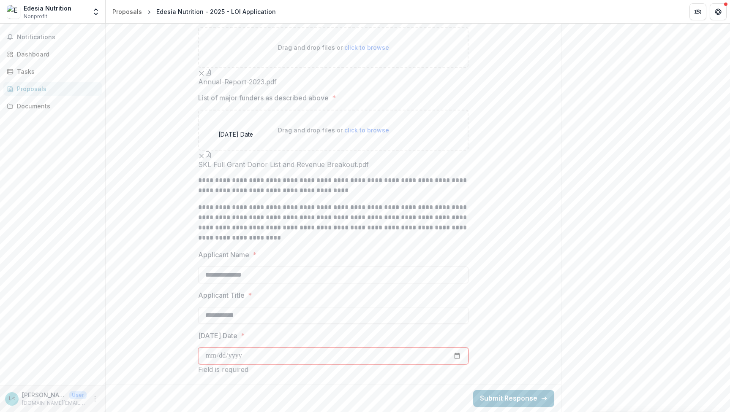
click at [238, 355] on input "[DATE] Date *" at bounding box center [333, 356] width 270 height 17
type input "**********"
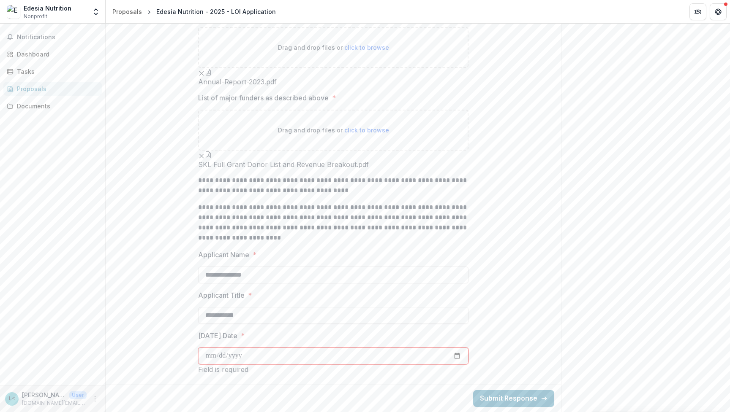
click at [503, 402] on button "Submit Response" at bounding box center [513, 399] width 81 height 17
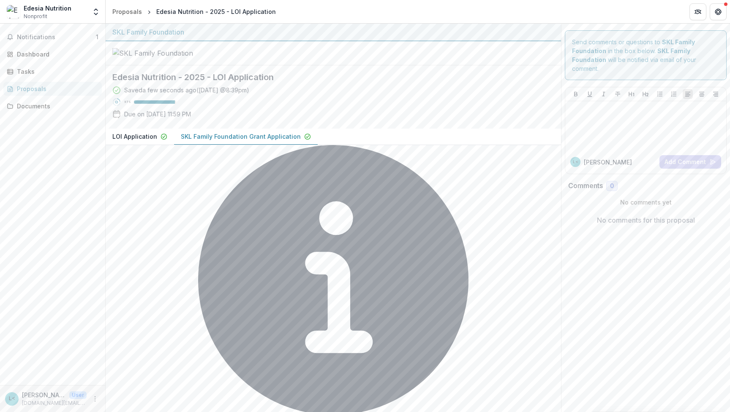
scroll to position [0, 0]
click at [54, 35] on span "Notifications" at bounding box center [56, 37] width 79 height 7
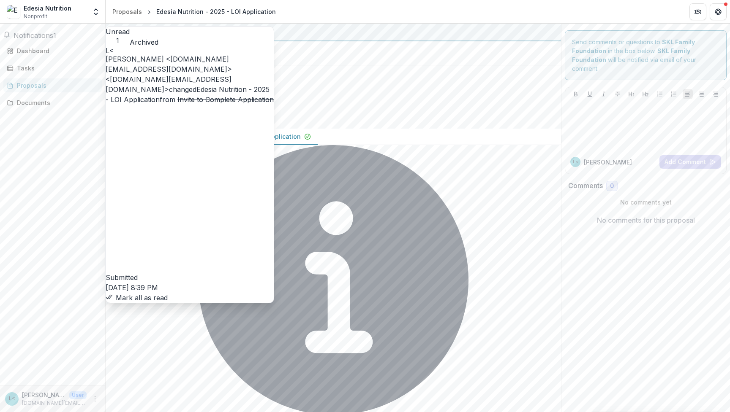
click at [143, 293] on button "Mark all as read" at bounding box center [137, 298] width 62 height 10
